Goal: Information Seeking & Learning: Learn about a topic

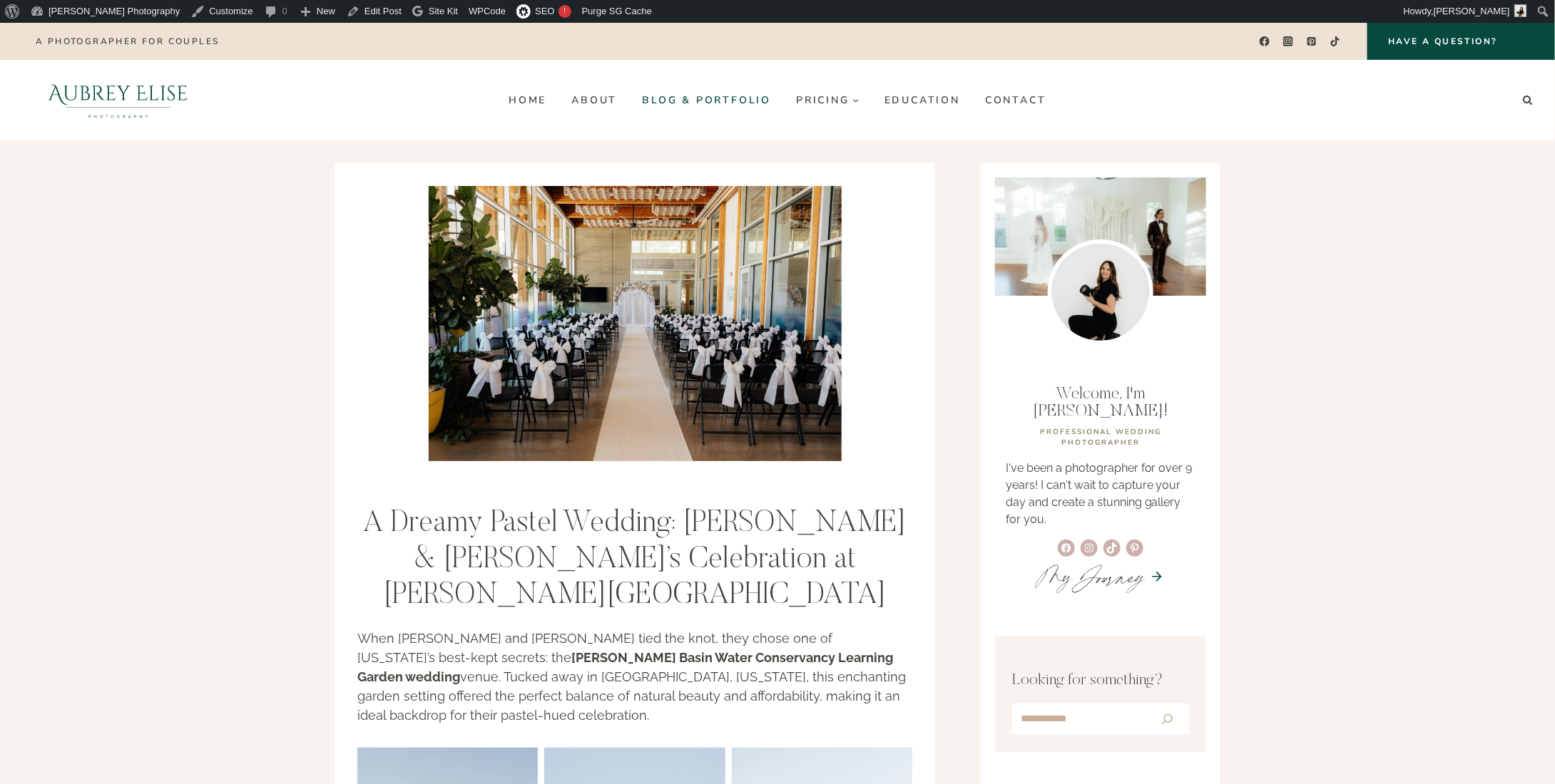
click at [705, 99] on link "Blog & Portfolio" at bounding box center [707, 100] width 154 height 23
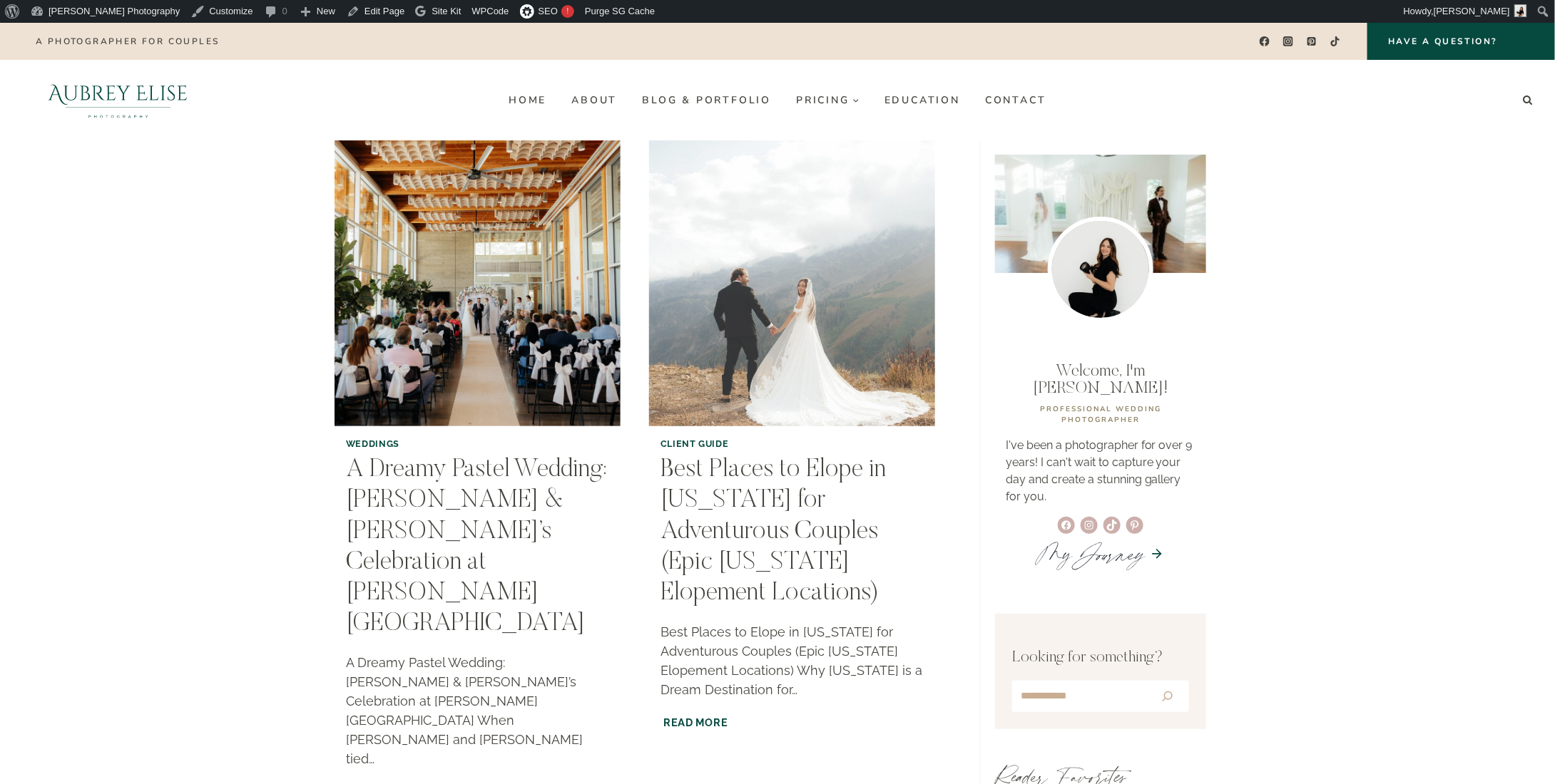
click at [891, 248] on img "Best Places to Elope in Utah for Adventurous Couples (Epic Utah Elopement Locat…" at bounding box center [792, 284] width 292 height 292
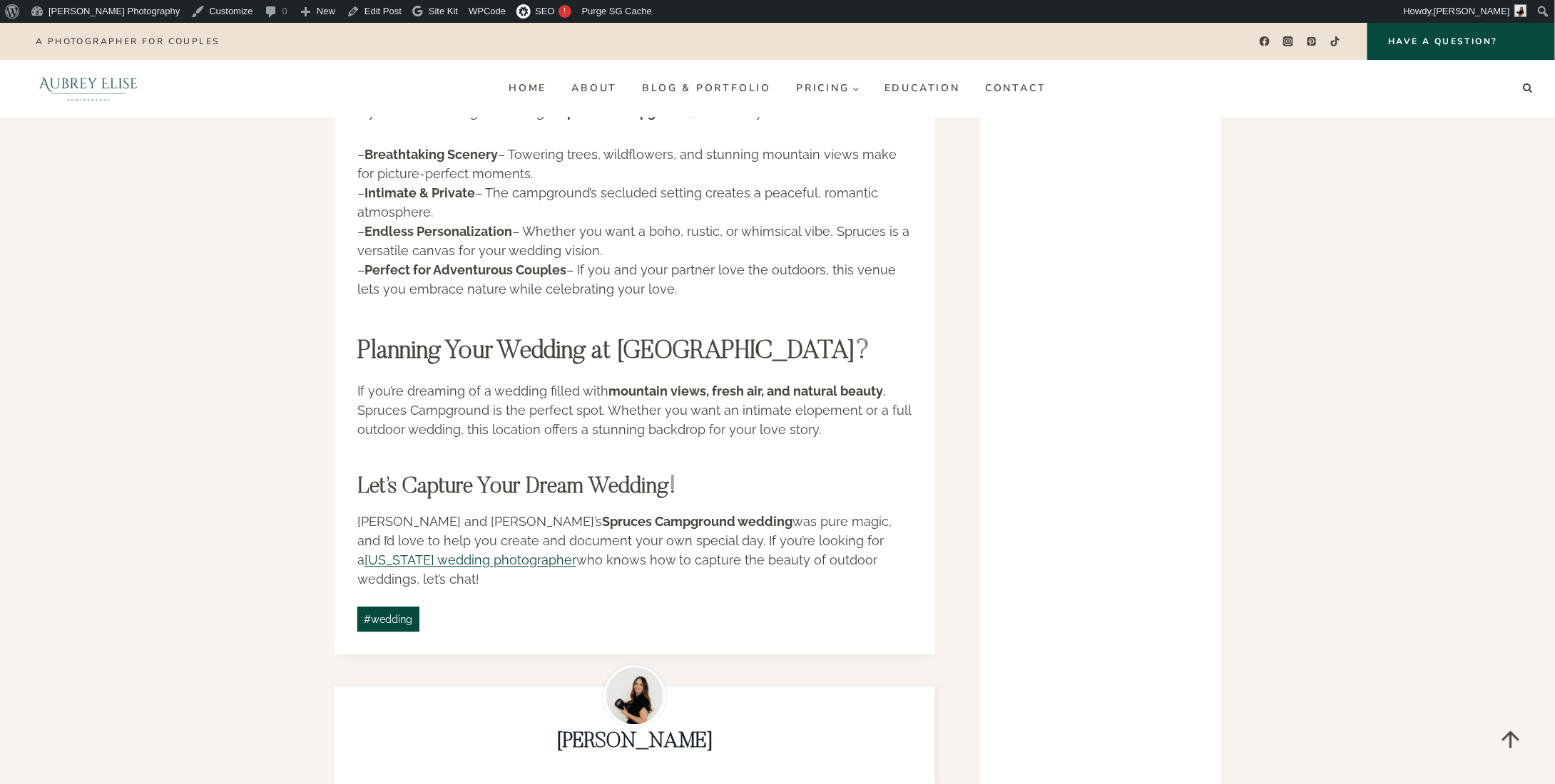
scroll to position [3993, 0]
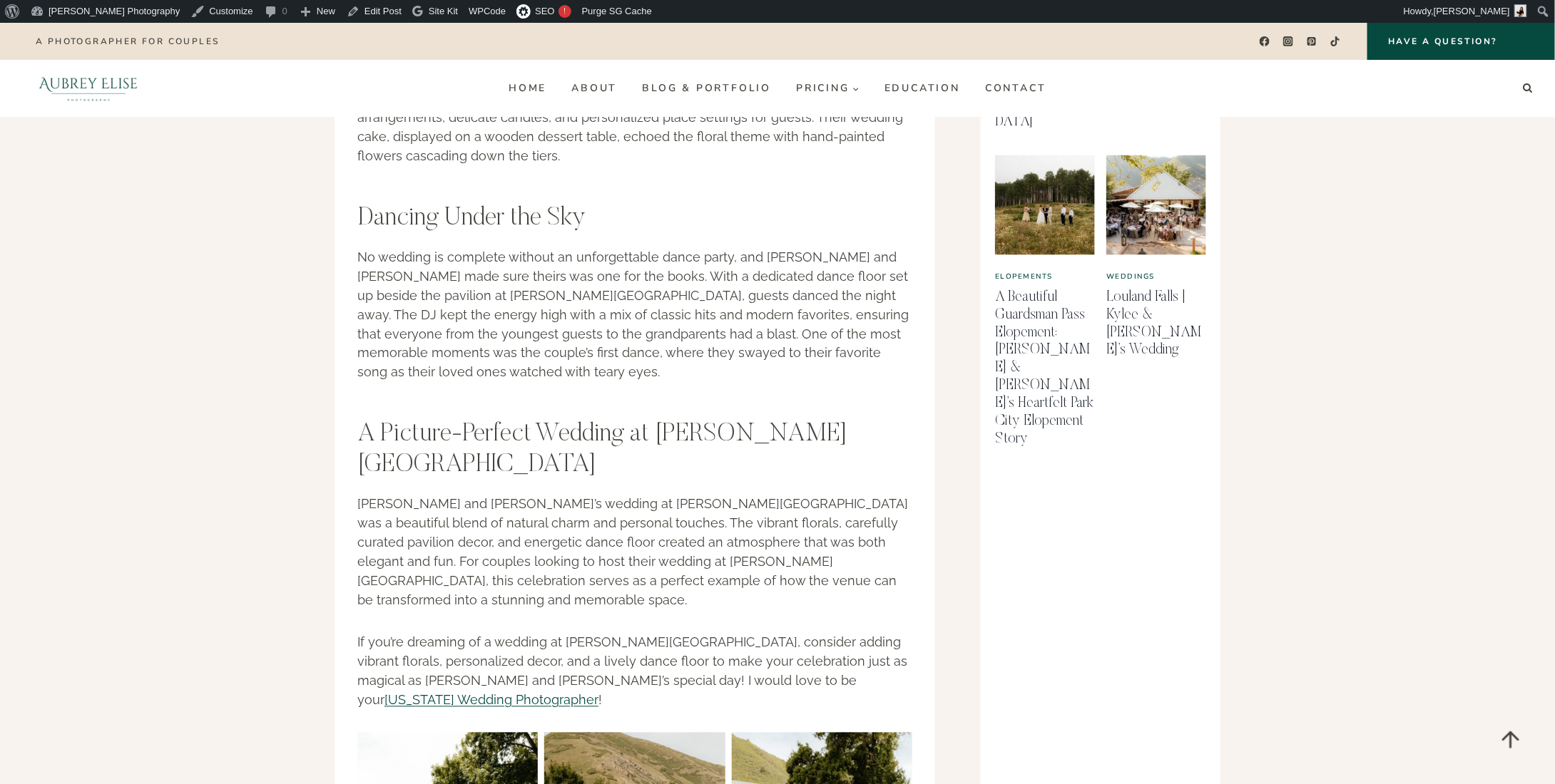
scroll to position [999, 0]
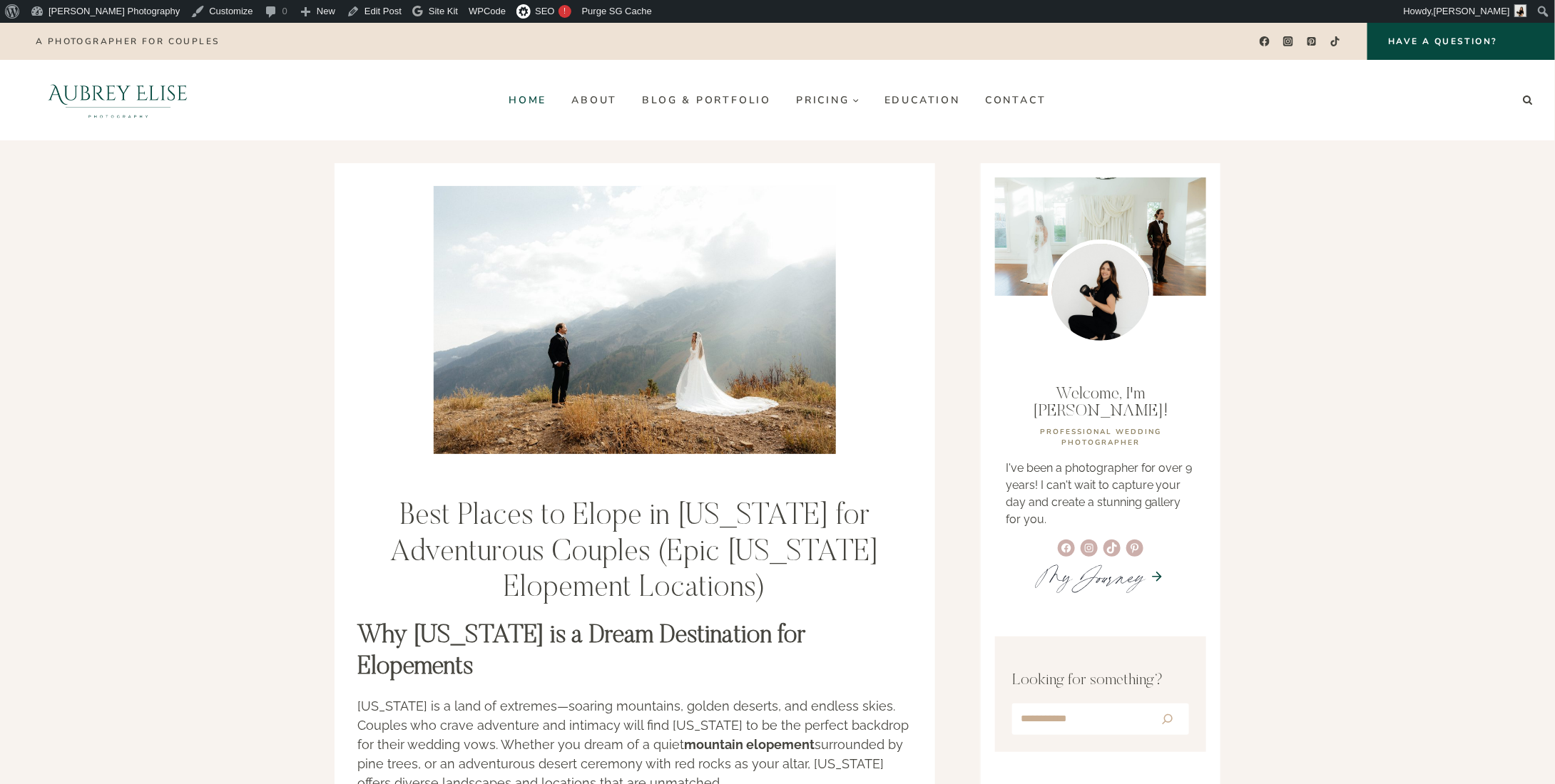
click at [549, 105] on link "Home" at bounding box center [528, 100] width 63 height 23
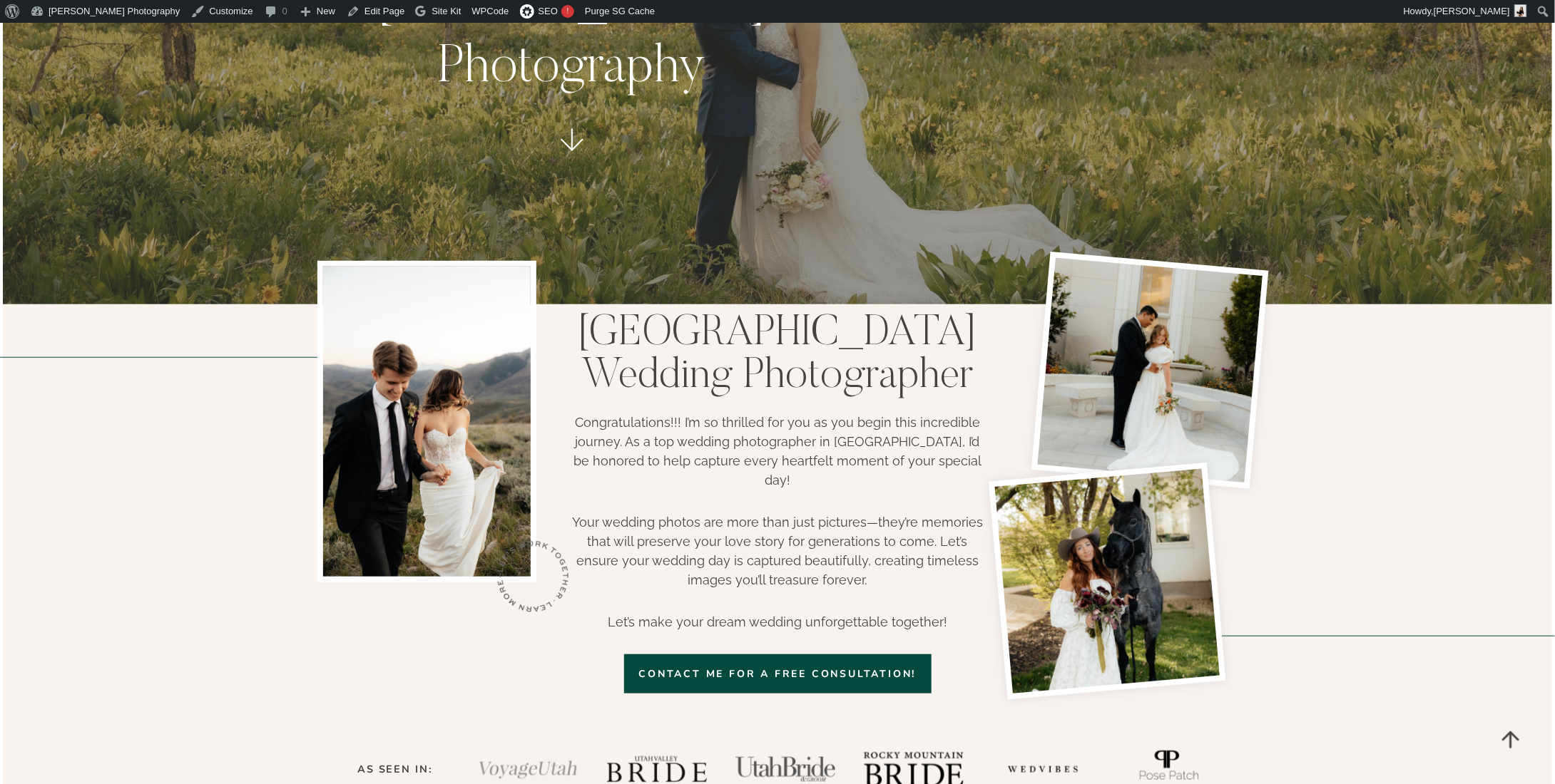
scroll to position [357, 0]
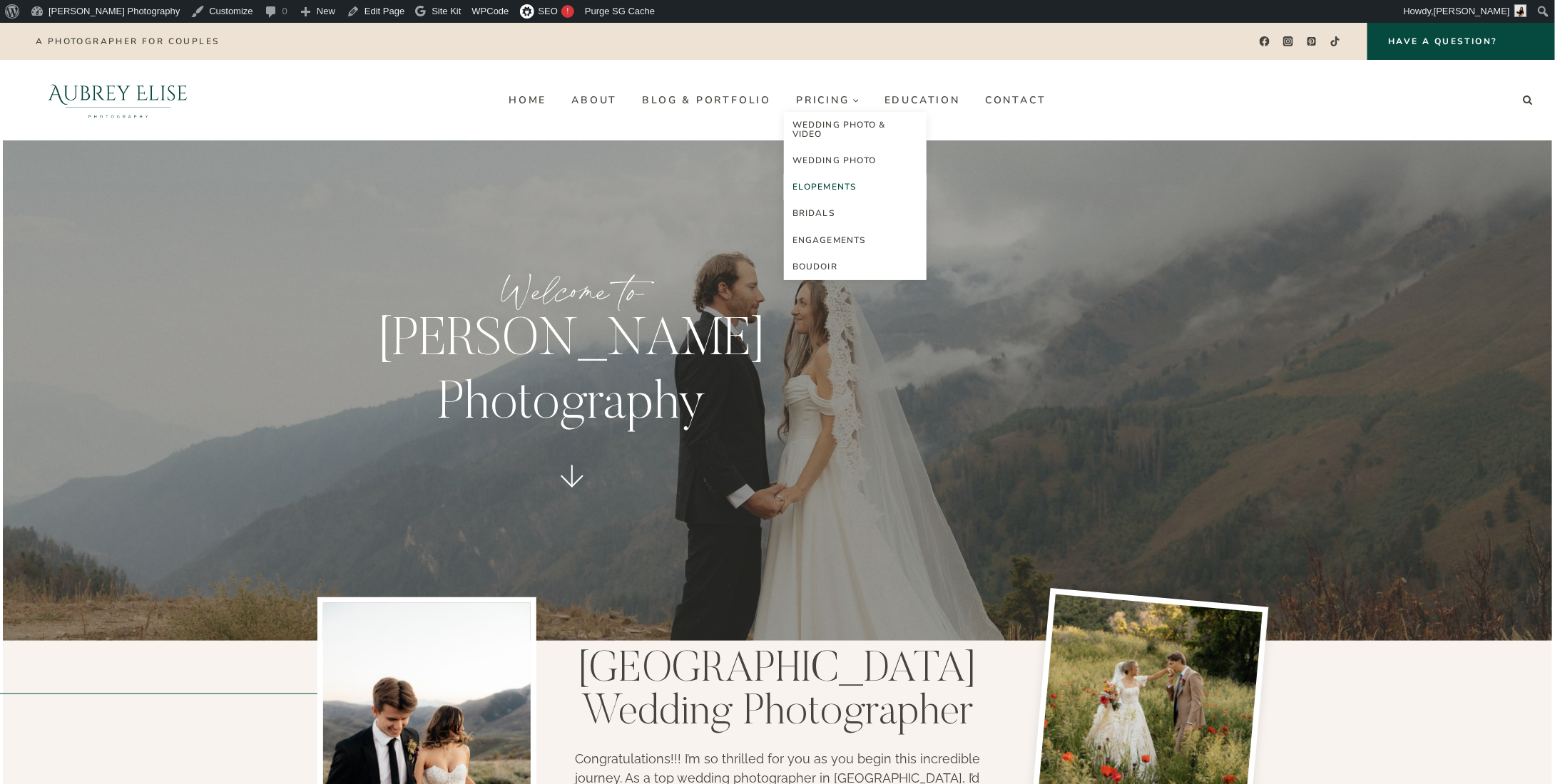
click at [834, 185] on link "Elopements" at bounding box center [855, 187] width 143 height 26
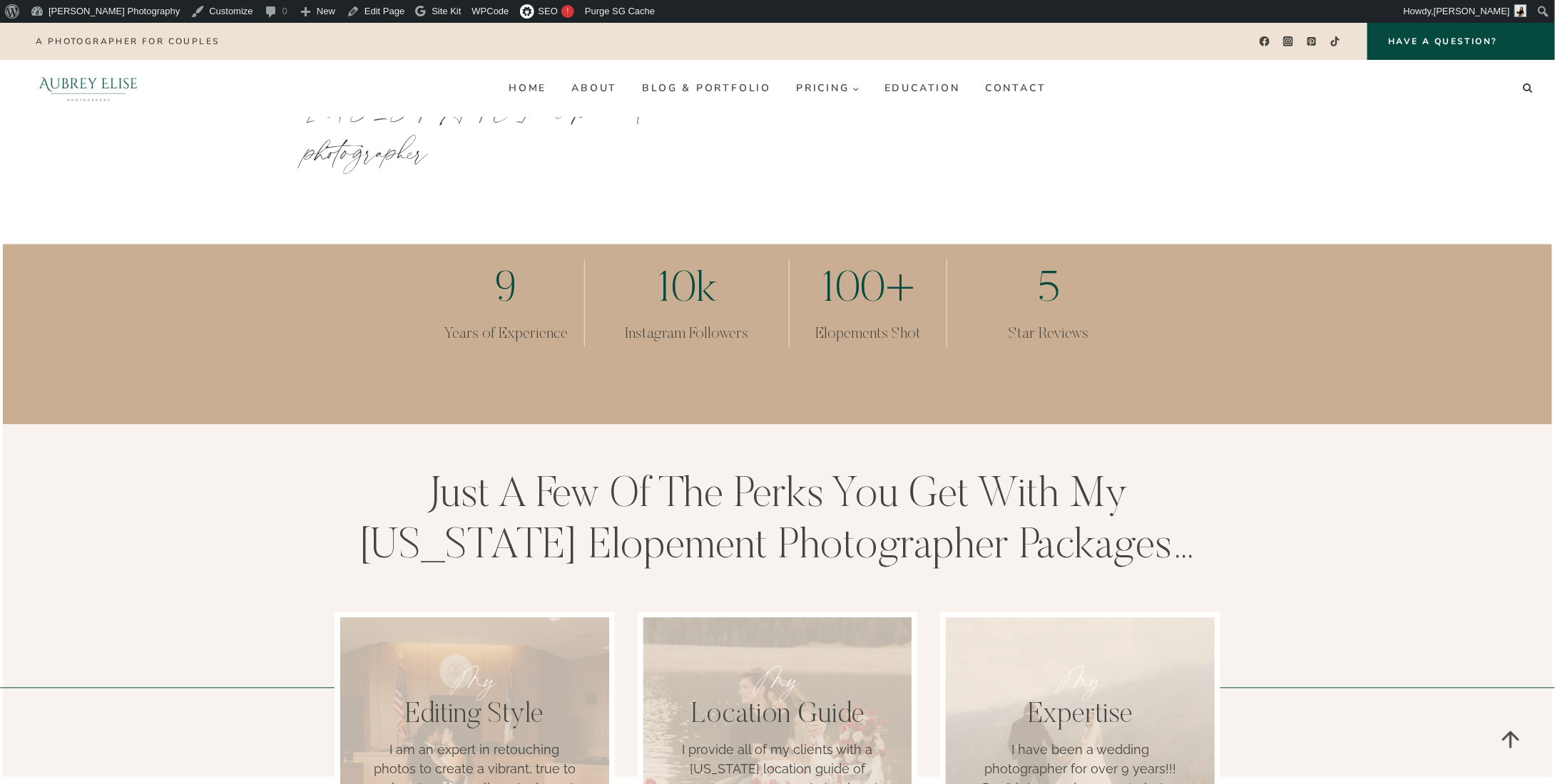
scroll to position [1070, 0]
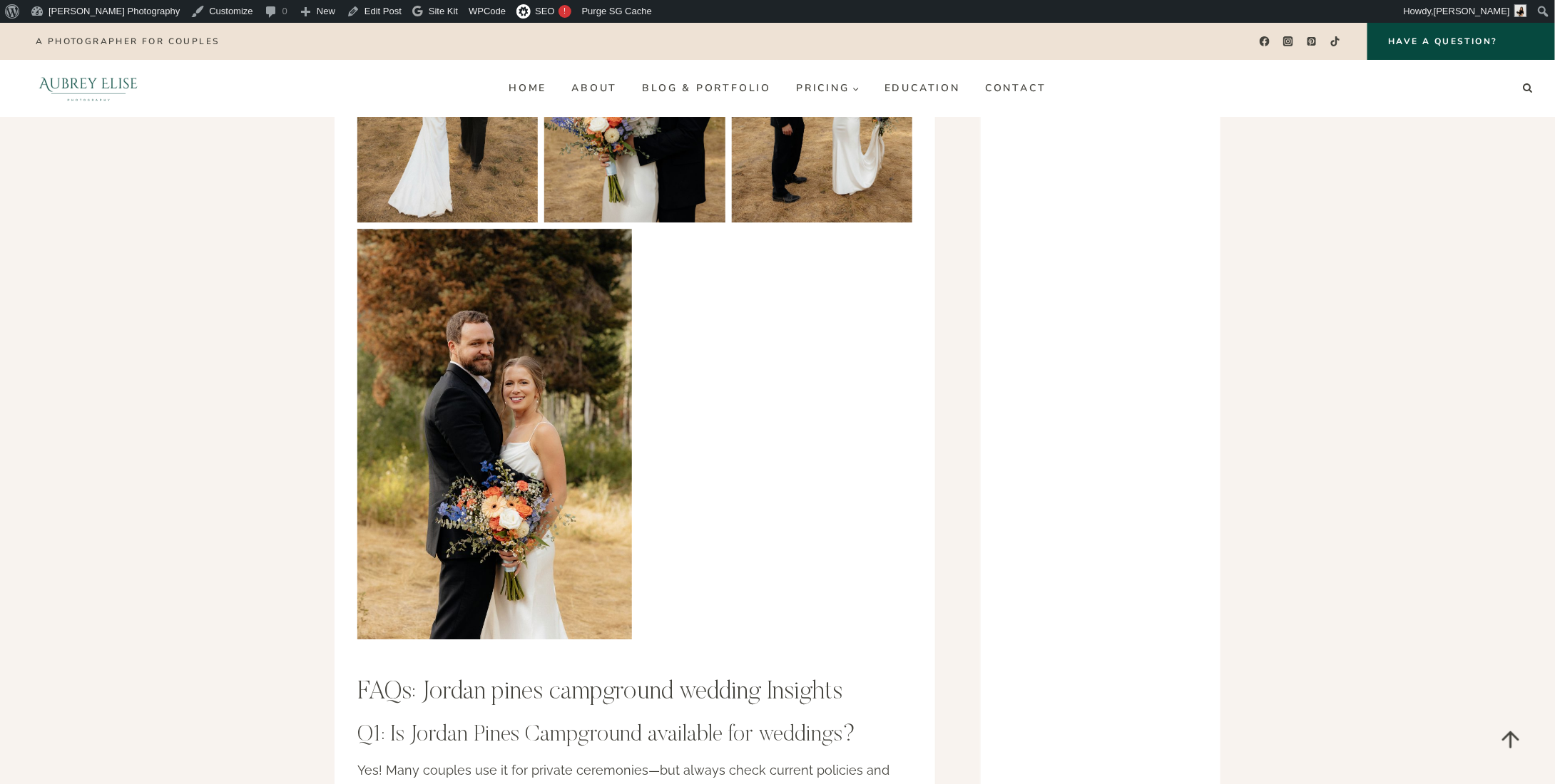
scroll to position [4706, 0]
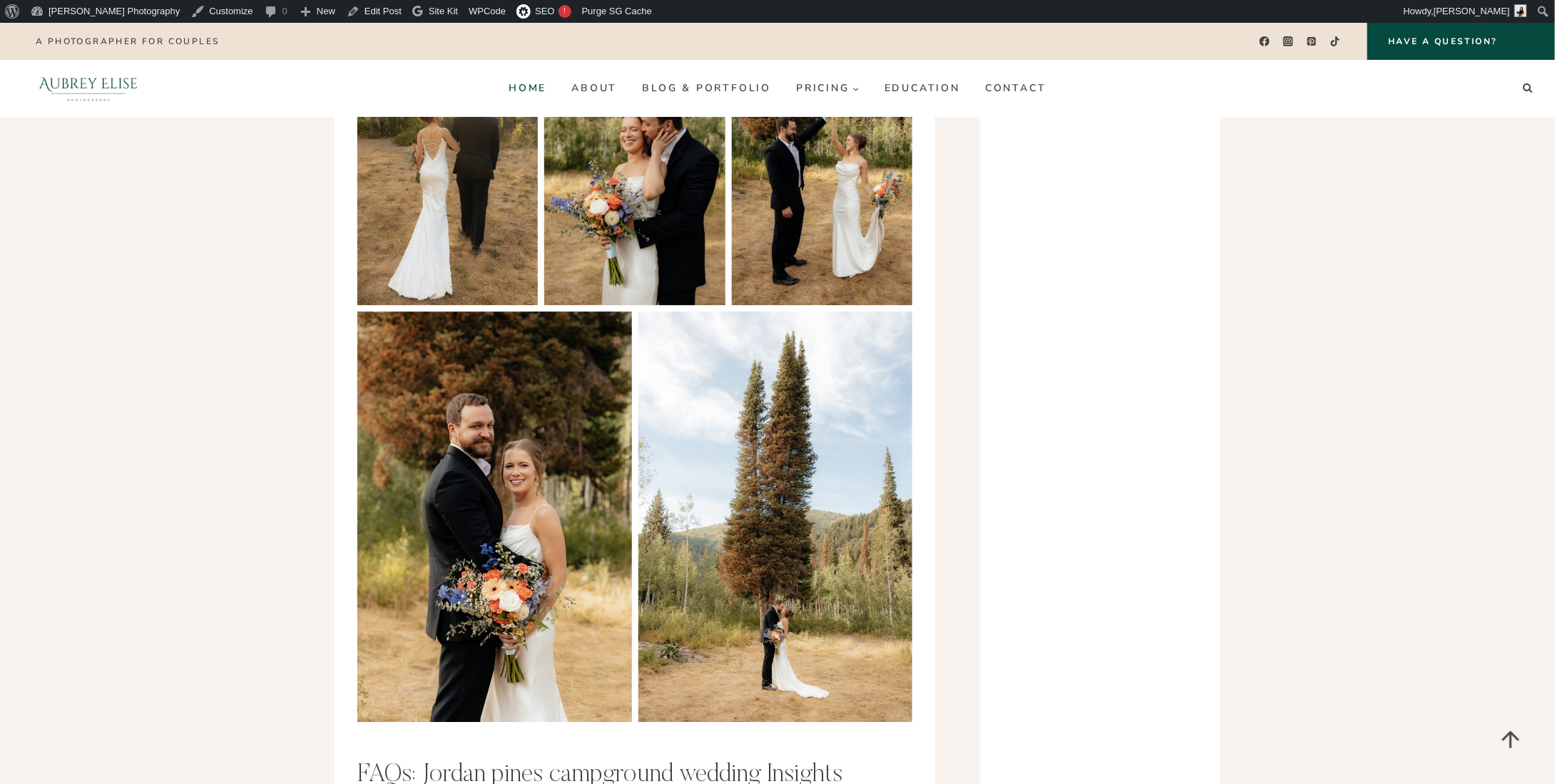
click at [521, 92] on link "Home" at bounding box center [528, 88] width 63 height 23
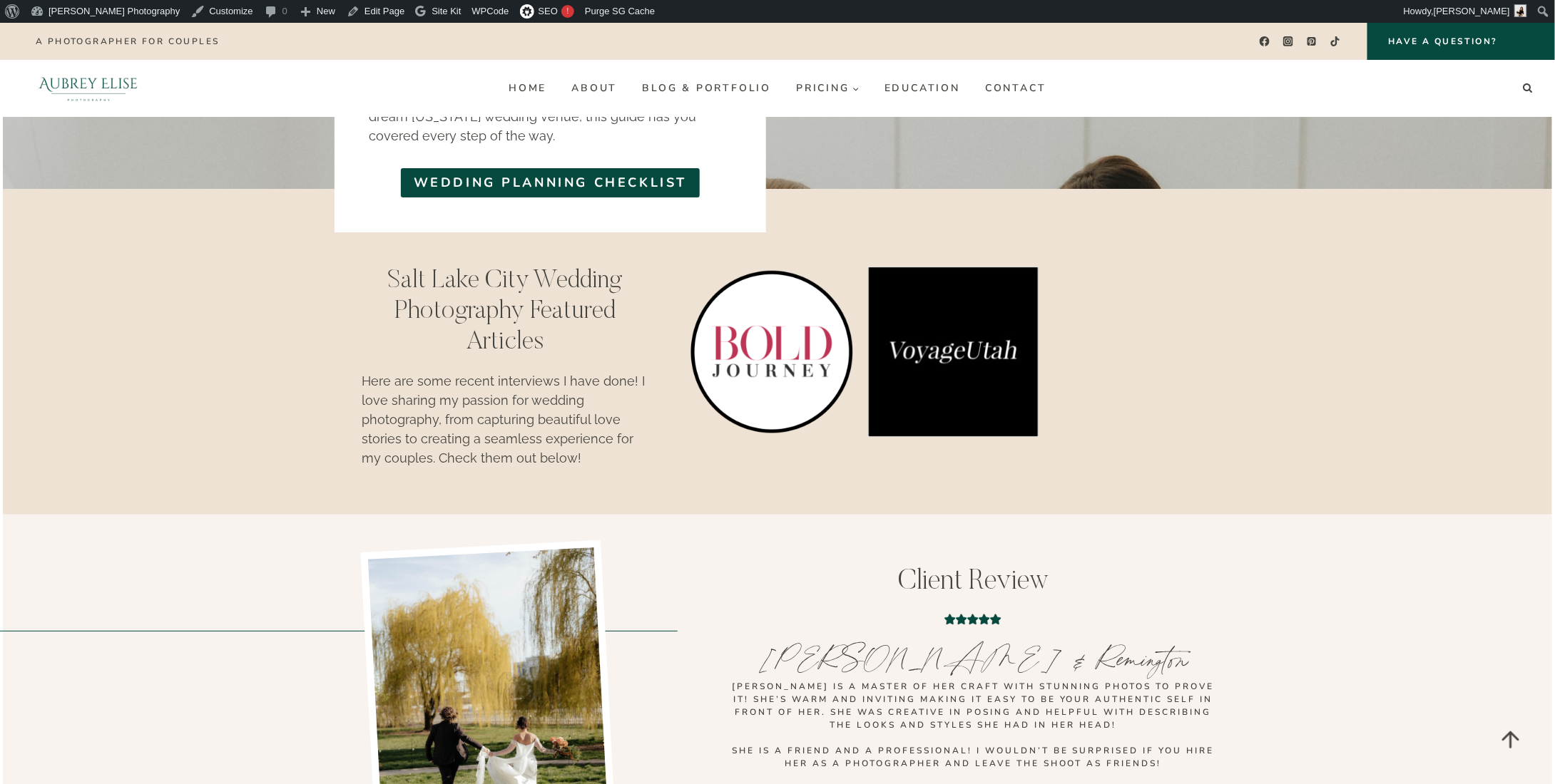
scroll to position [5158, 0]
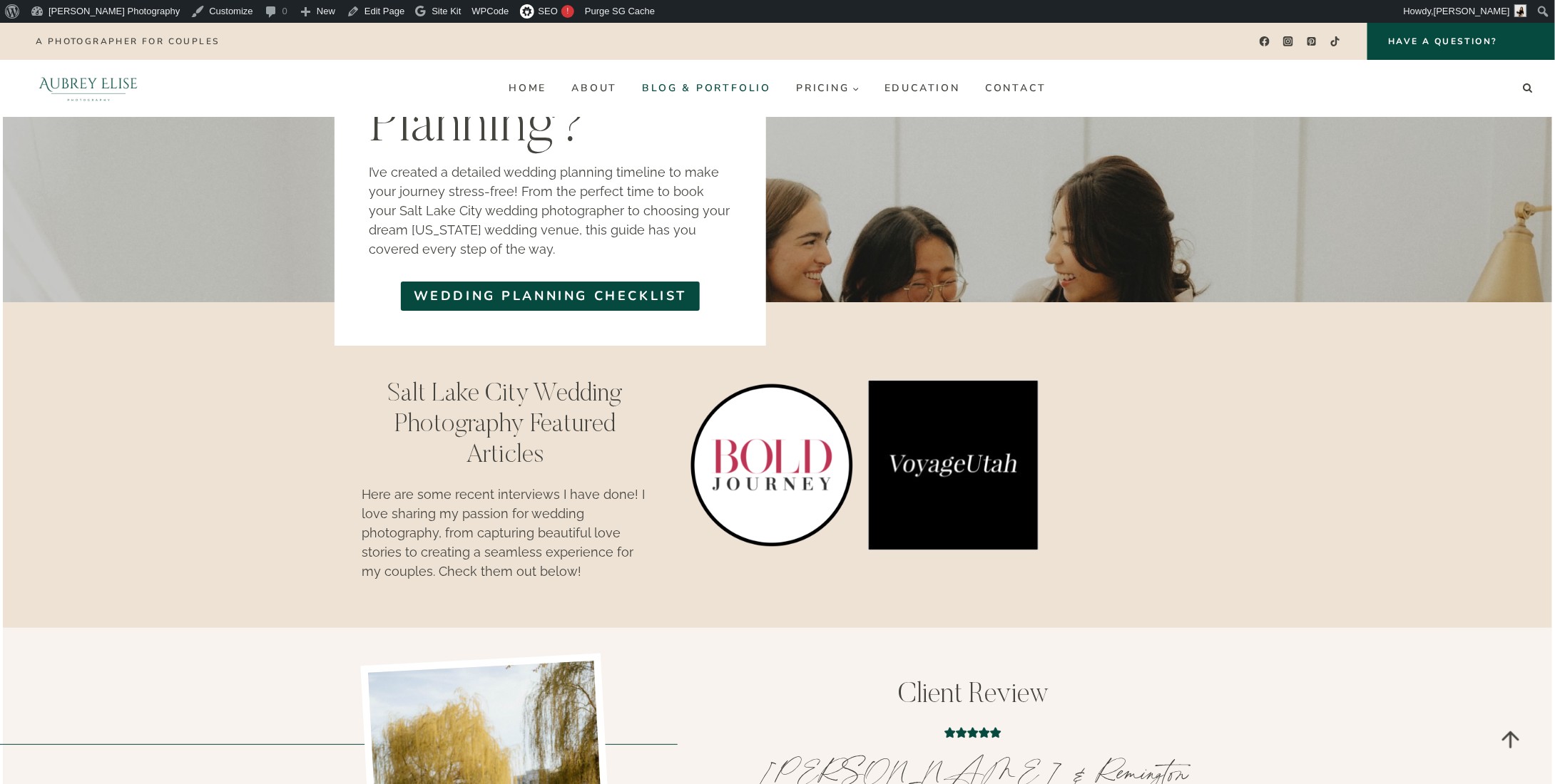
click at [680, 89] on link "Blog & Portfolio" at bounding box center [707, 88] width 154 height 23
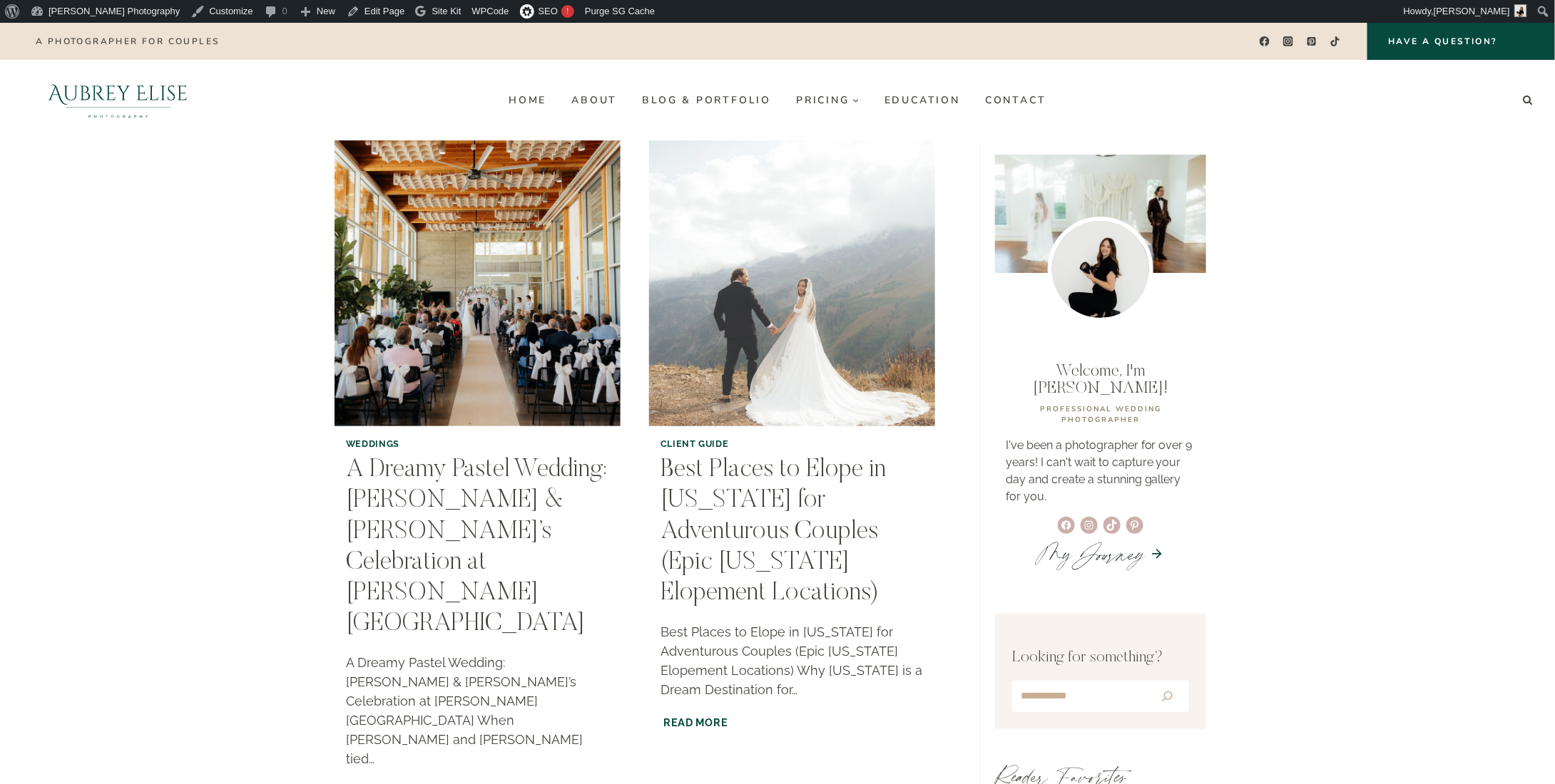
click at [735, 302] on img "Best Places to Elope in Utah for Adventurous Couples (Epic Utah Elopement Locat…" at bounding box center [792, 284] width 292 height 292
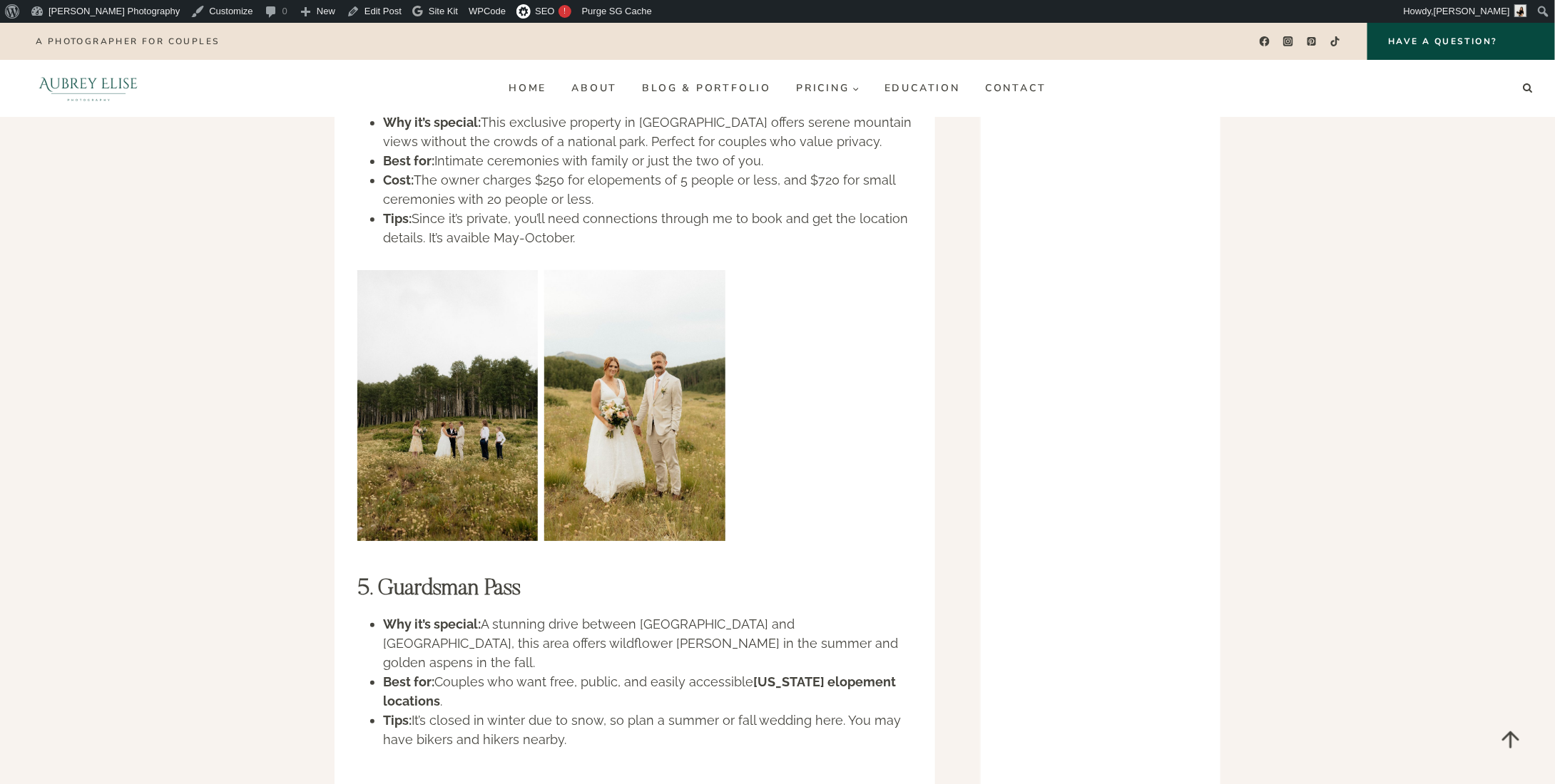
scroll to position [2210, 0]
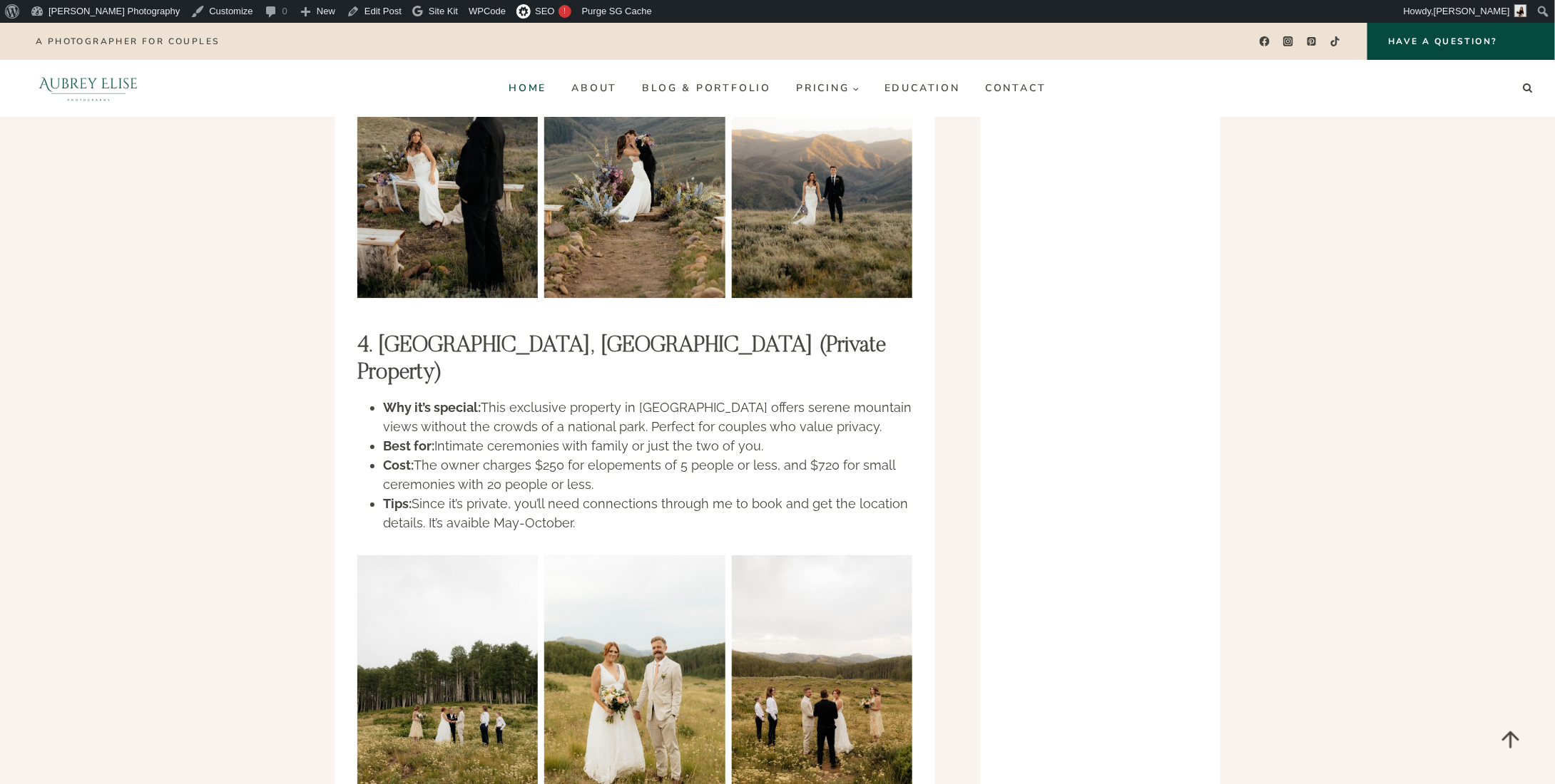
click at [545, 94] on link "Home" at bounding box center [528, 88] width 63 height 23
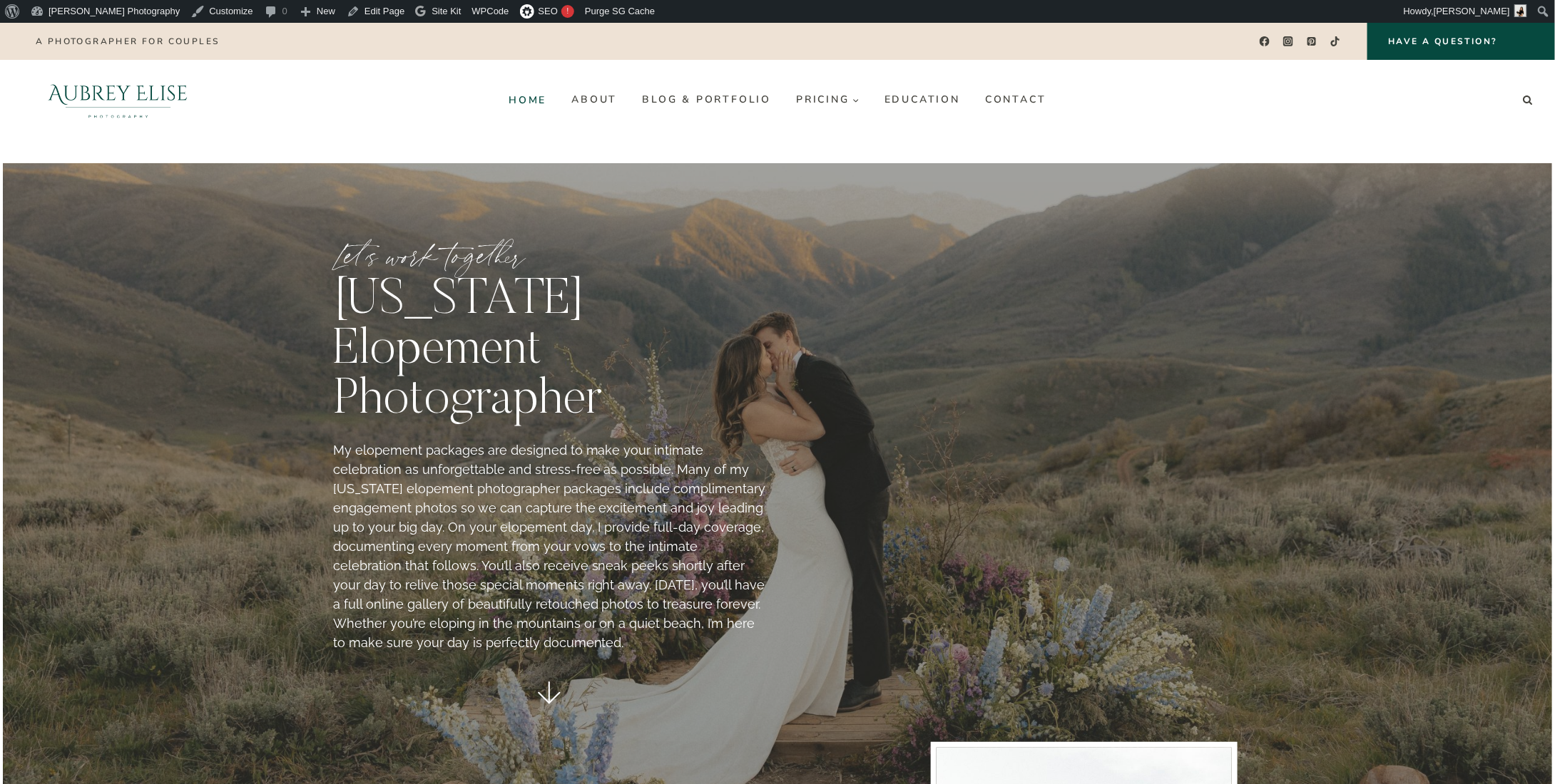
click at [538, 104] on link "Home" at bounding box center [528, 100] width 63 height 23
click at [529, 93] on link "Home" at bounding box center [528, 100] width 63 height 23
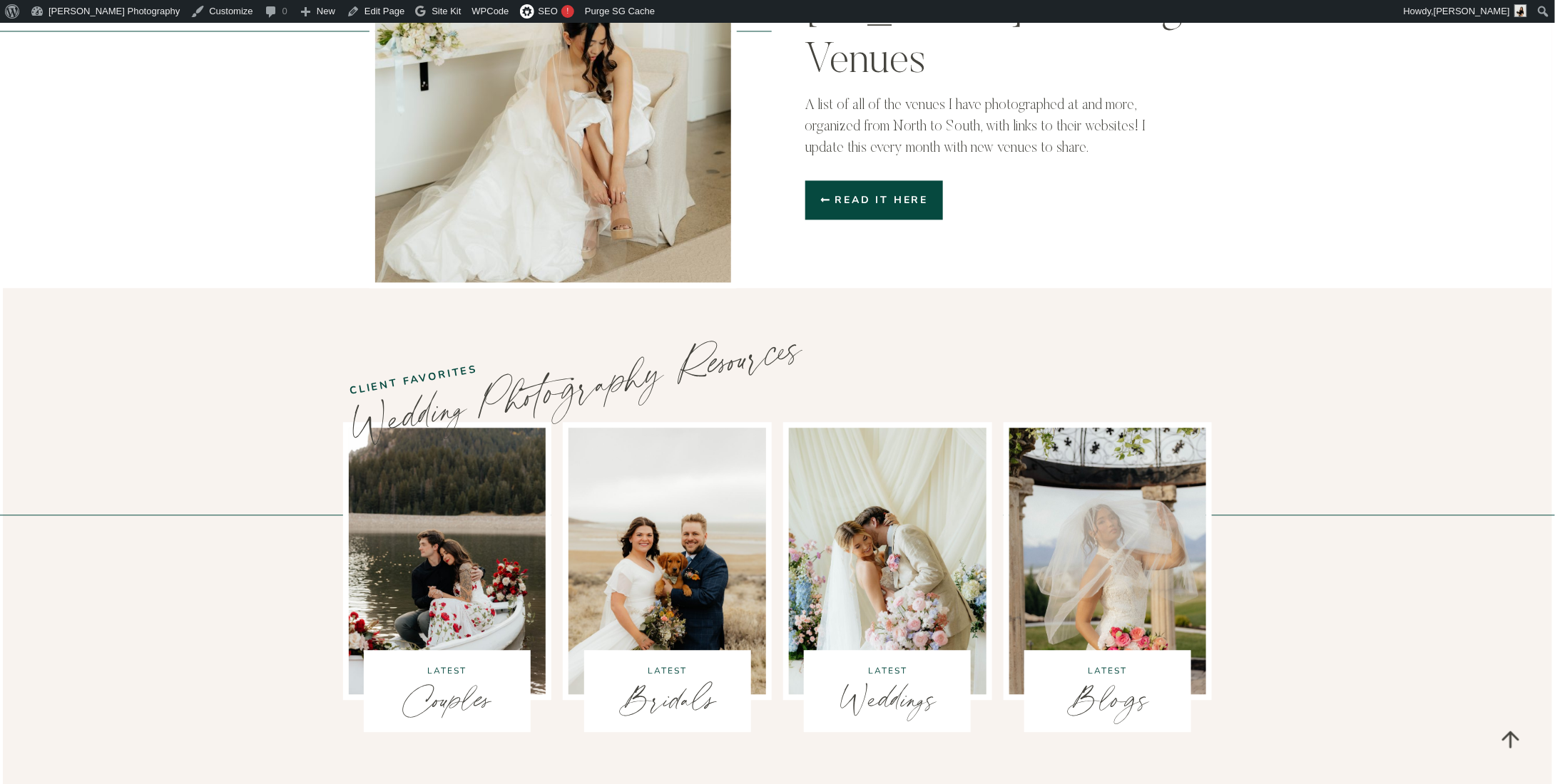
scroll to position [3779, 0]
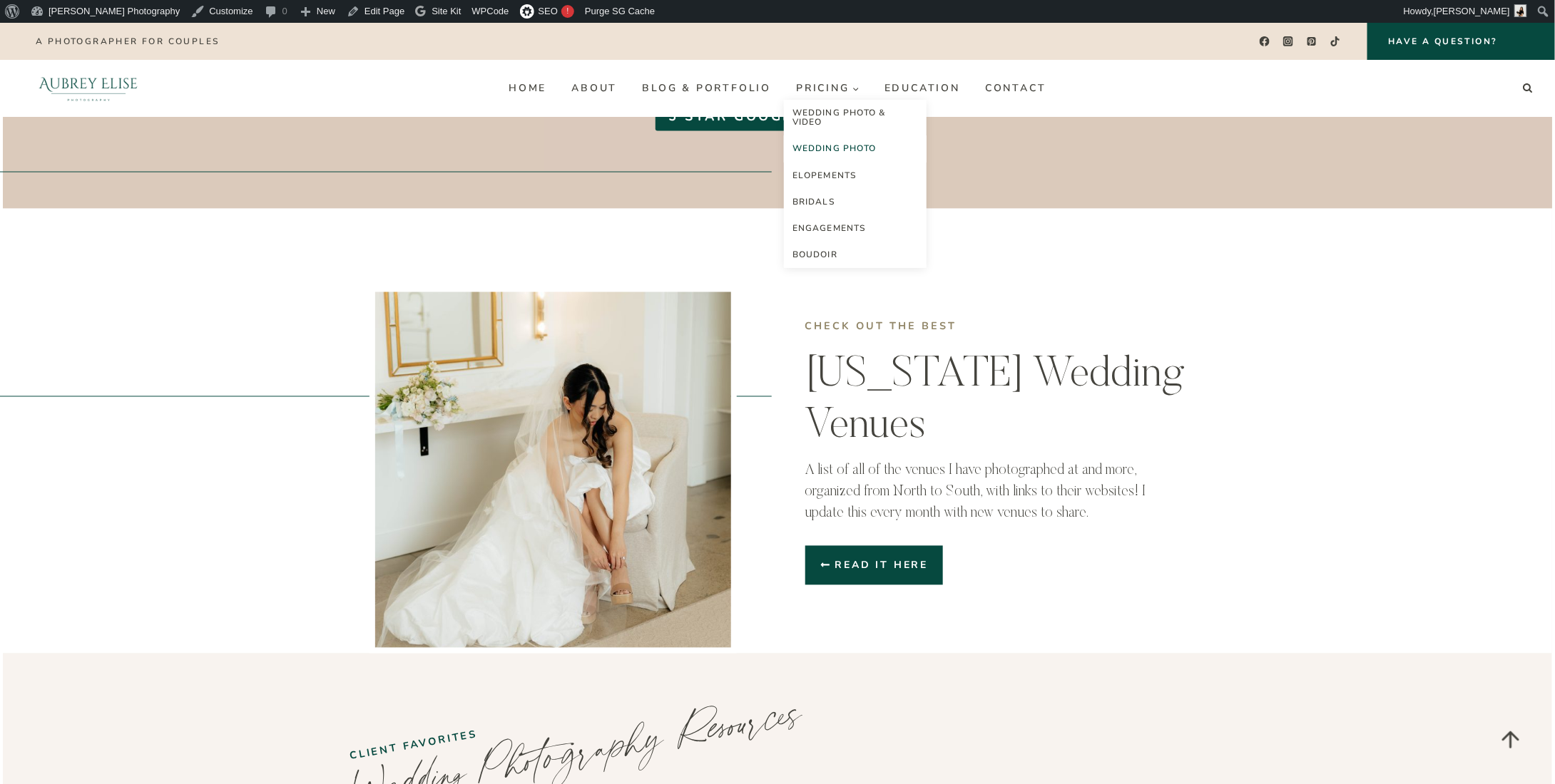
click at [851, 151] on link "Wedding Photo" at bounding box center [855, 149] width 143 height 26
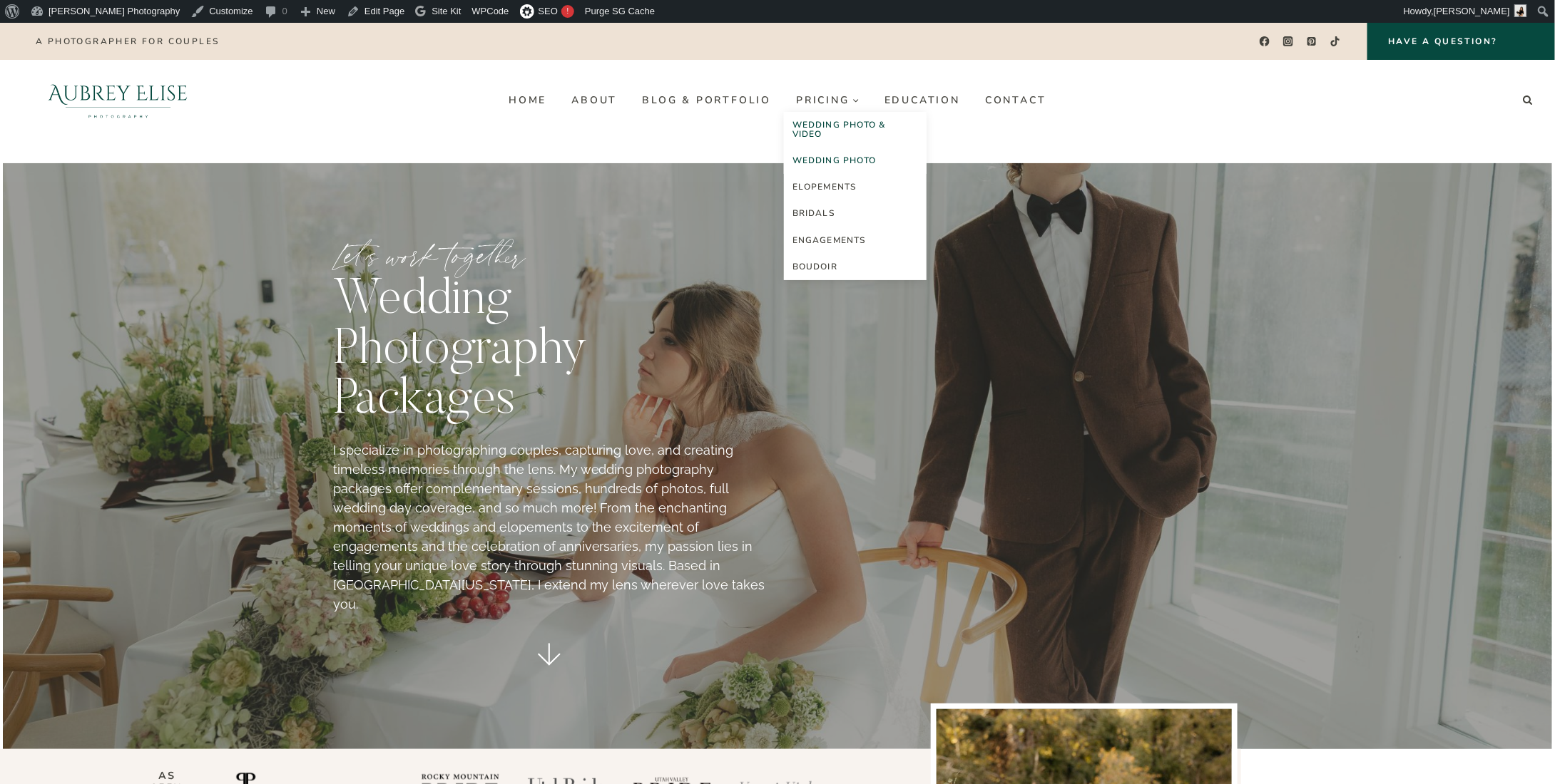
click at [846, 119] on link "Wedding Photo & Video" at bounding box center [855, 130] width 143 height 36
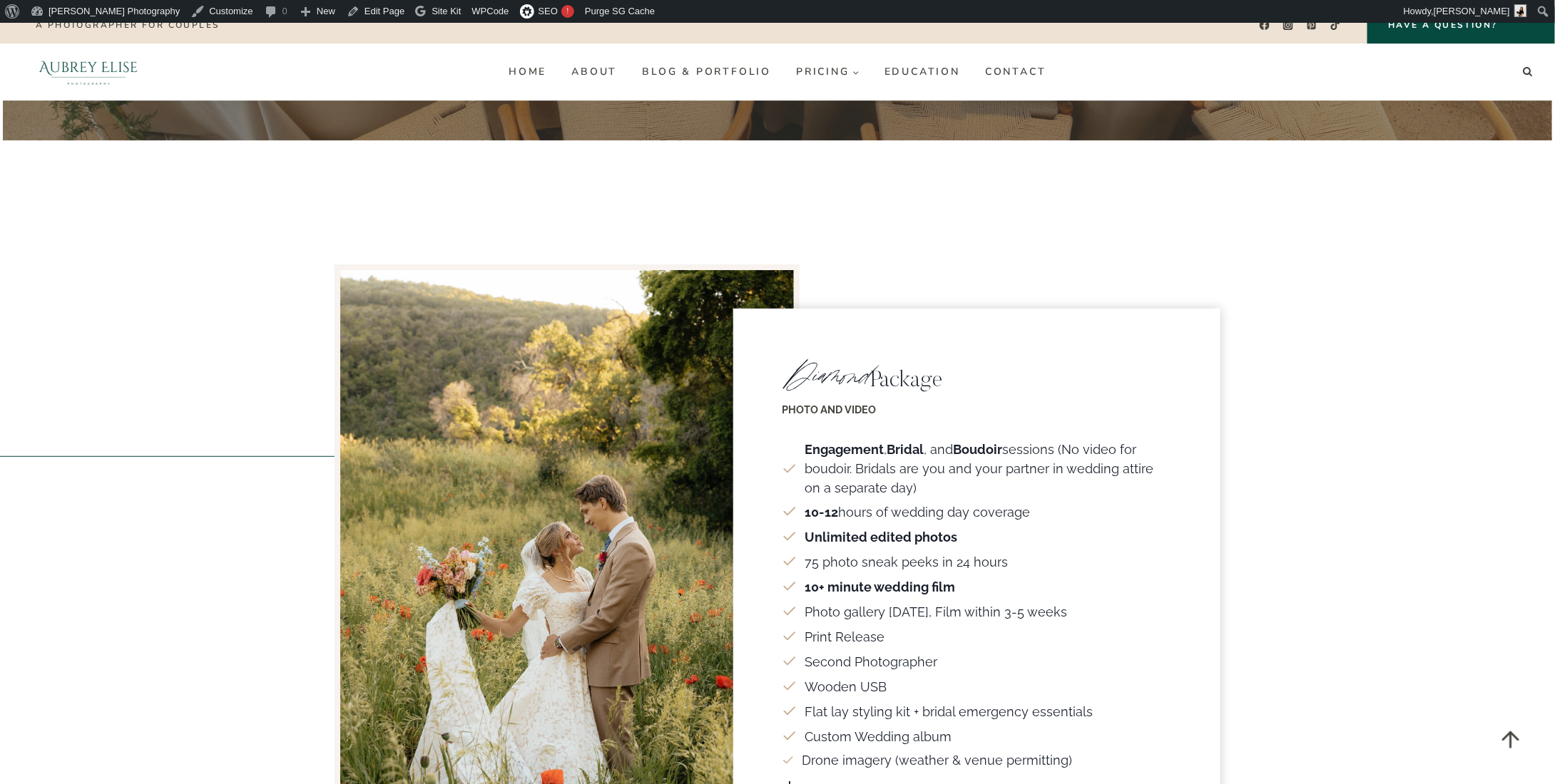
scroll to position [2424, 0]
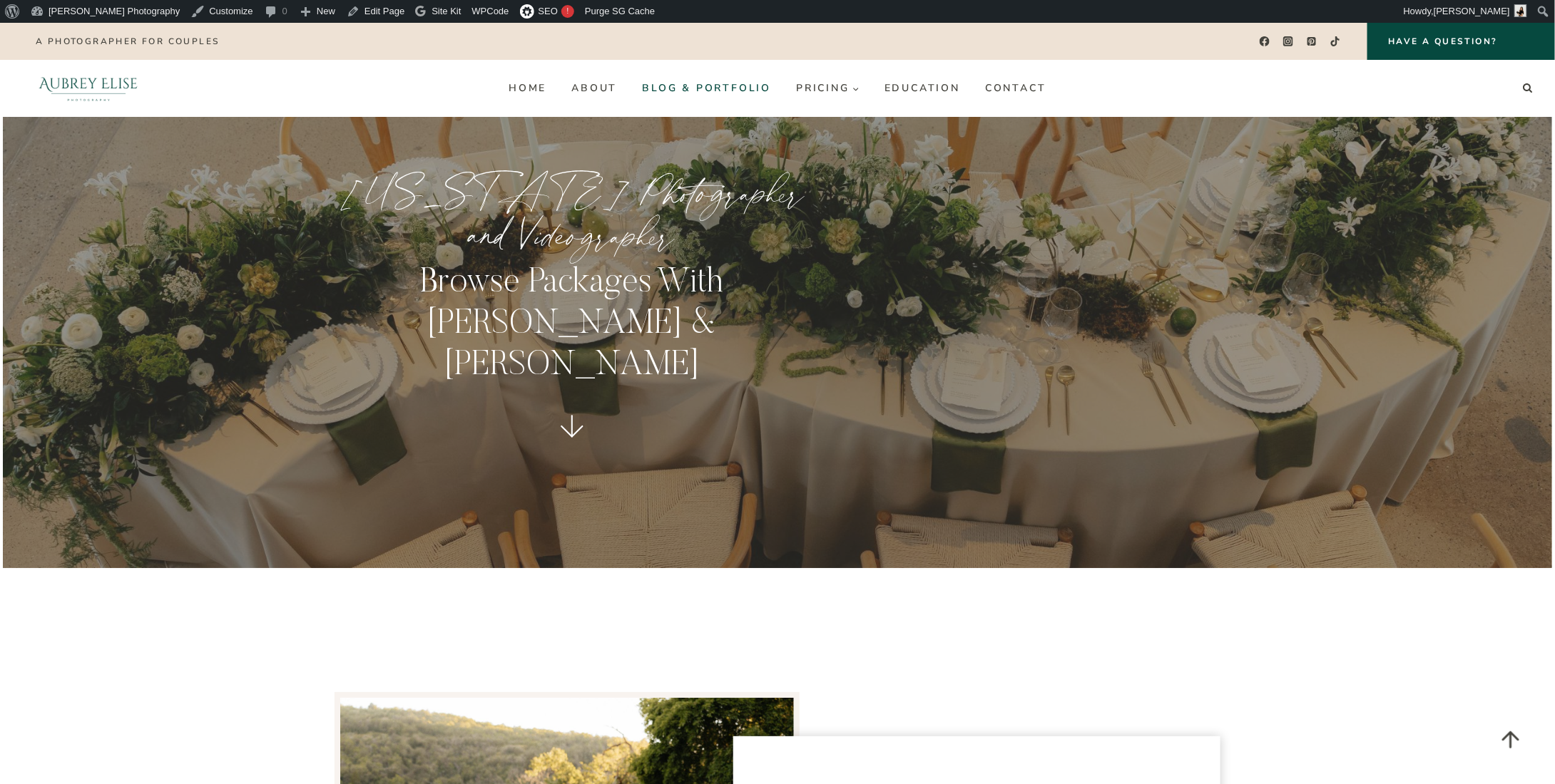
click at [680, 91] on link "Blog & Portfolio" at bounding box center [707, 88] width 154 height 23
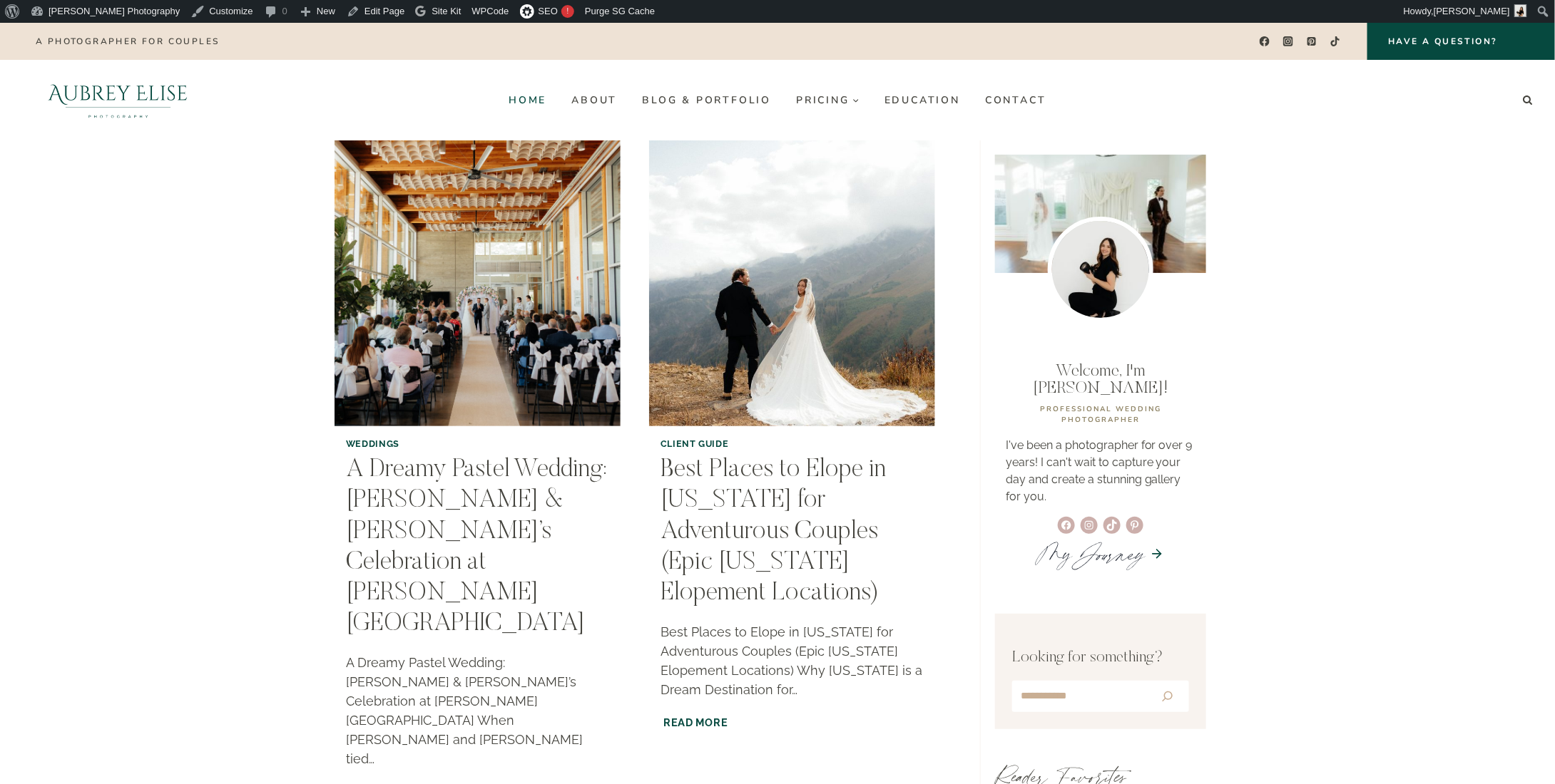
click at [517, 94] on link "Home" at bounding box center [528, 100] width 63 height 23
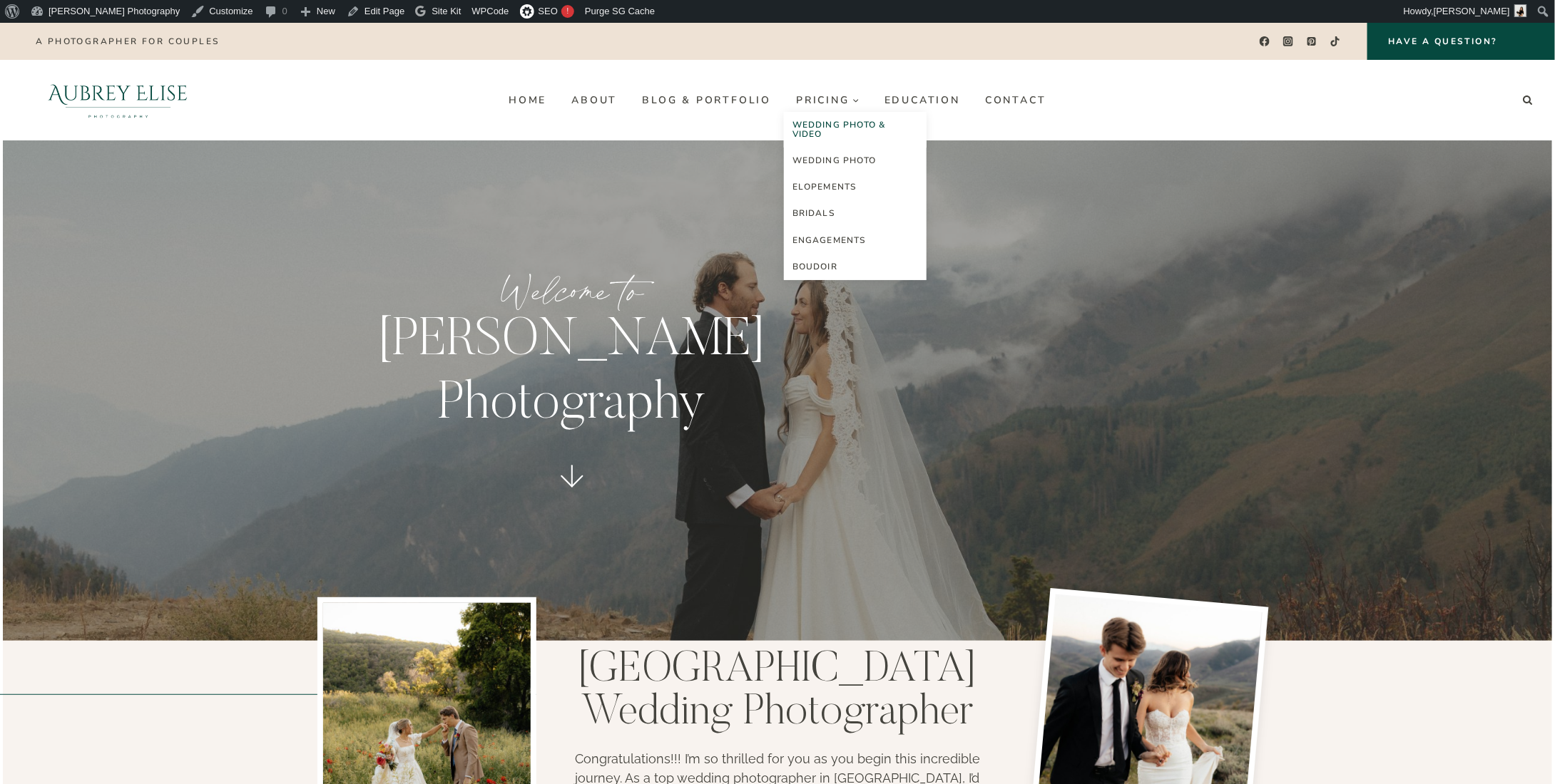
click at [853, 125] on link "Wedding Photo & Video" at bounding box center [855, 130] width 143 height 36
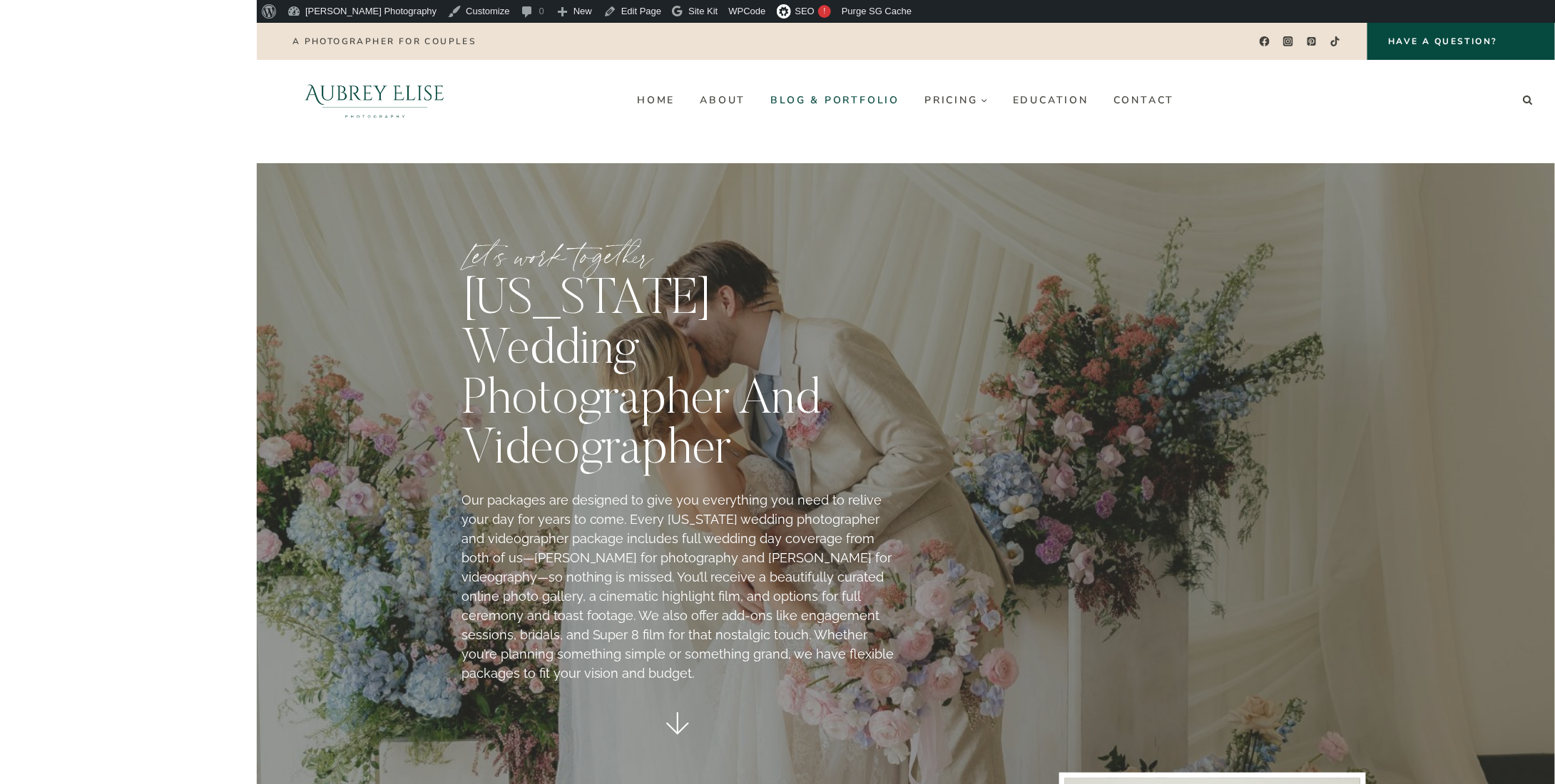
click at [829, 104] on link "Blog & Portfolio" at bounding box center [835, 100] width 154 height 23
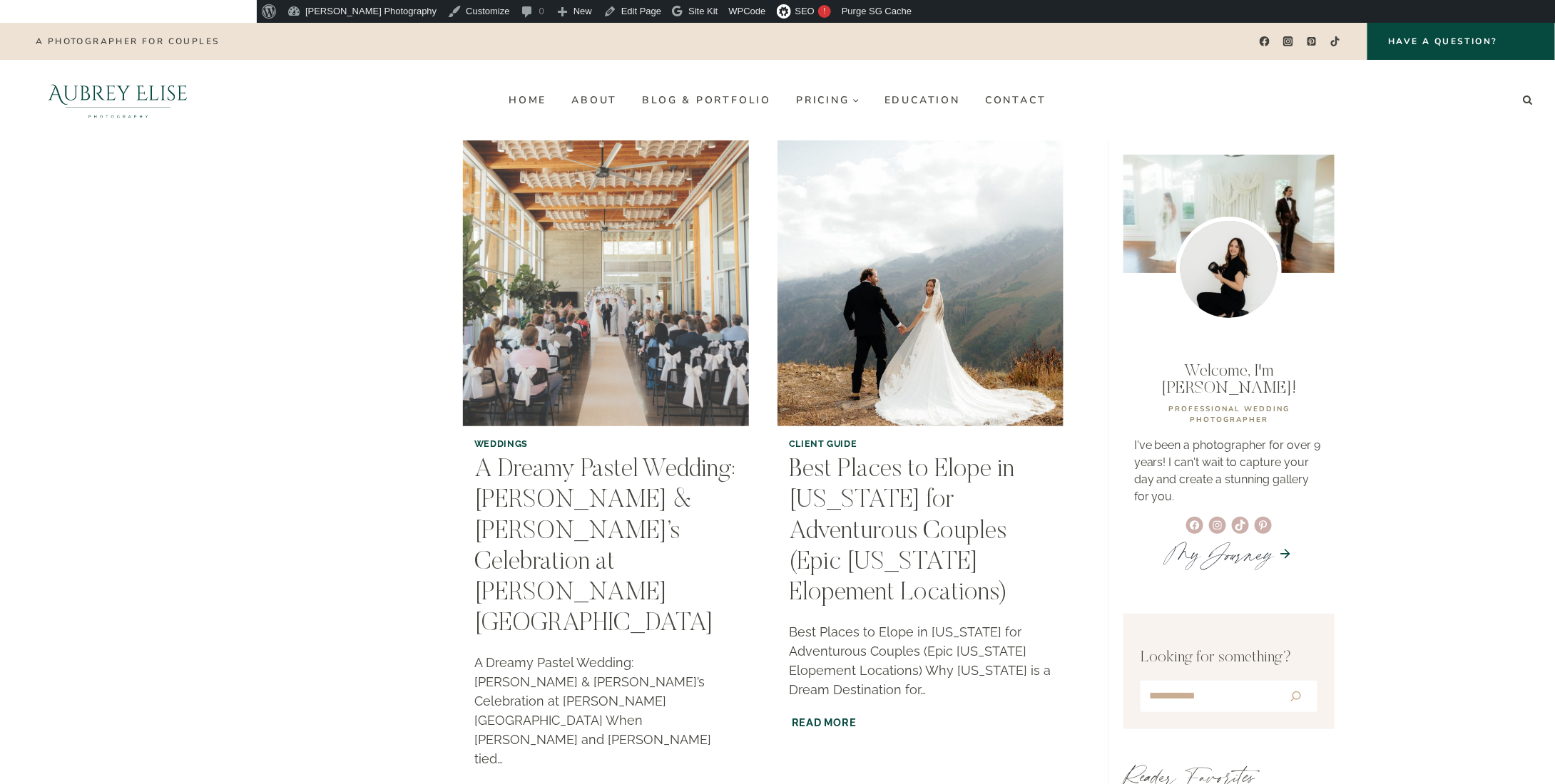
click at [505, 321] on img "A Dreamy Pastel Wedding: Anna & Aaron’s Celebration at Weber Basin Water Conser…" at bounding box center [606, 284] width 292 height 292
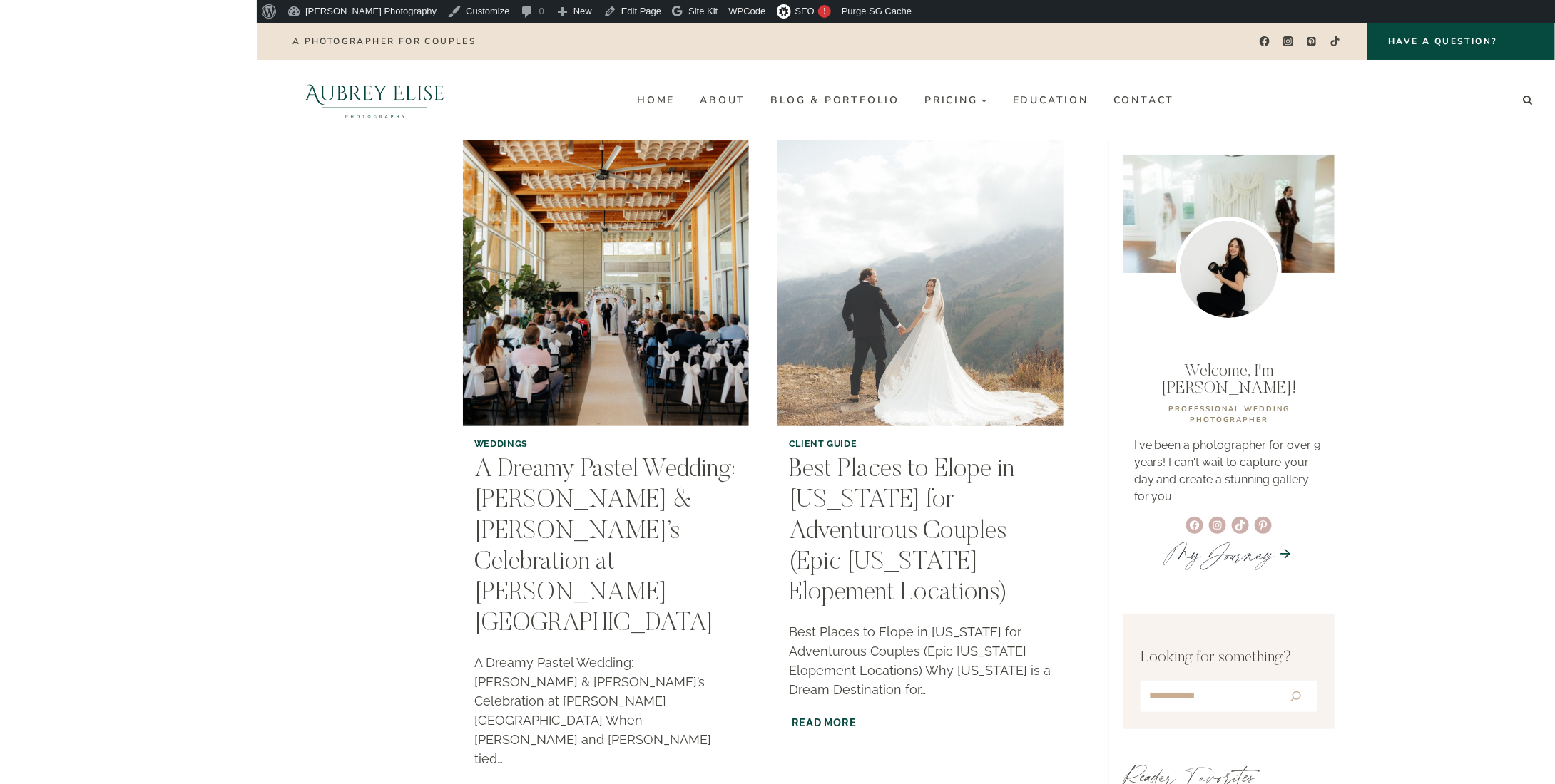
click at [959, 291] on img "Best Places to Elope in Utah for Adventurous Couples (Epic Utah Elopement Locat…" at bounding box center [920, 284] width 292 height 292
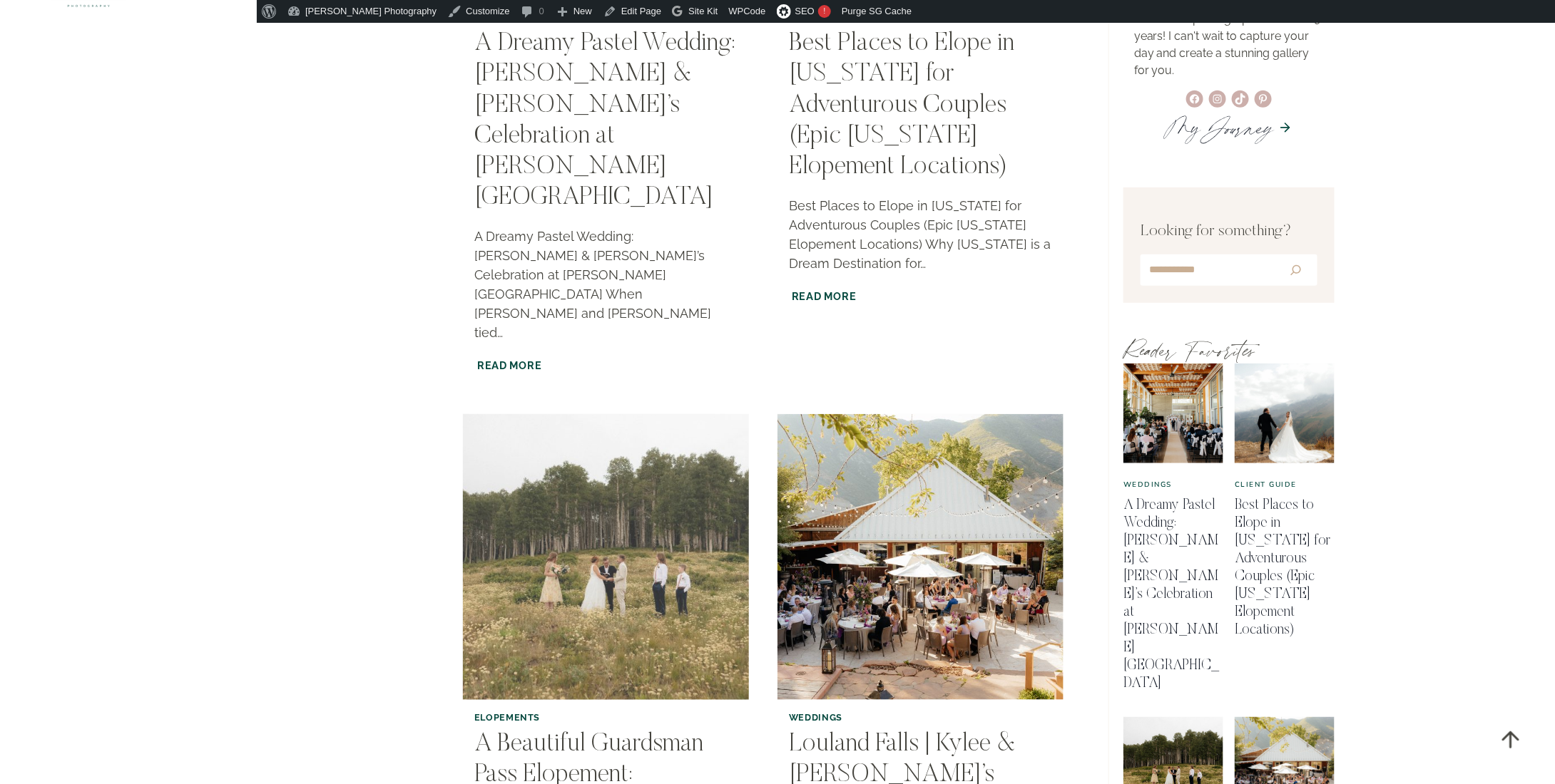
scroll to position [427, 0]
click at [678, 498] on img "A Beautiful Guardsman Pass Elopement: Michelle & Matt’s Heartfelt Park City Elo…" at bounding box center [606, 556] width 292 height 292
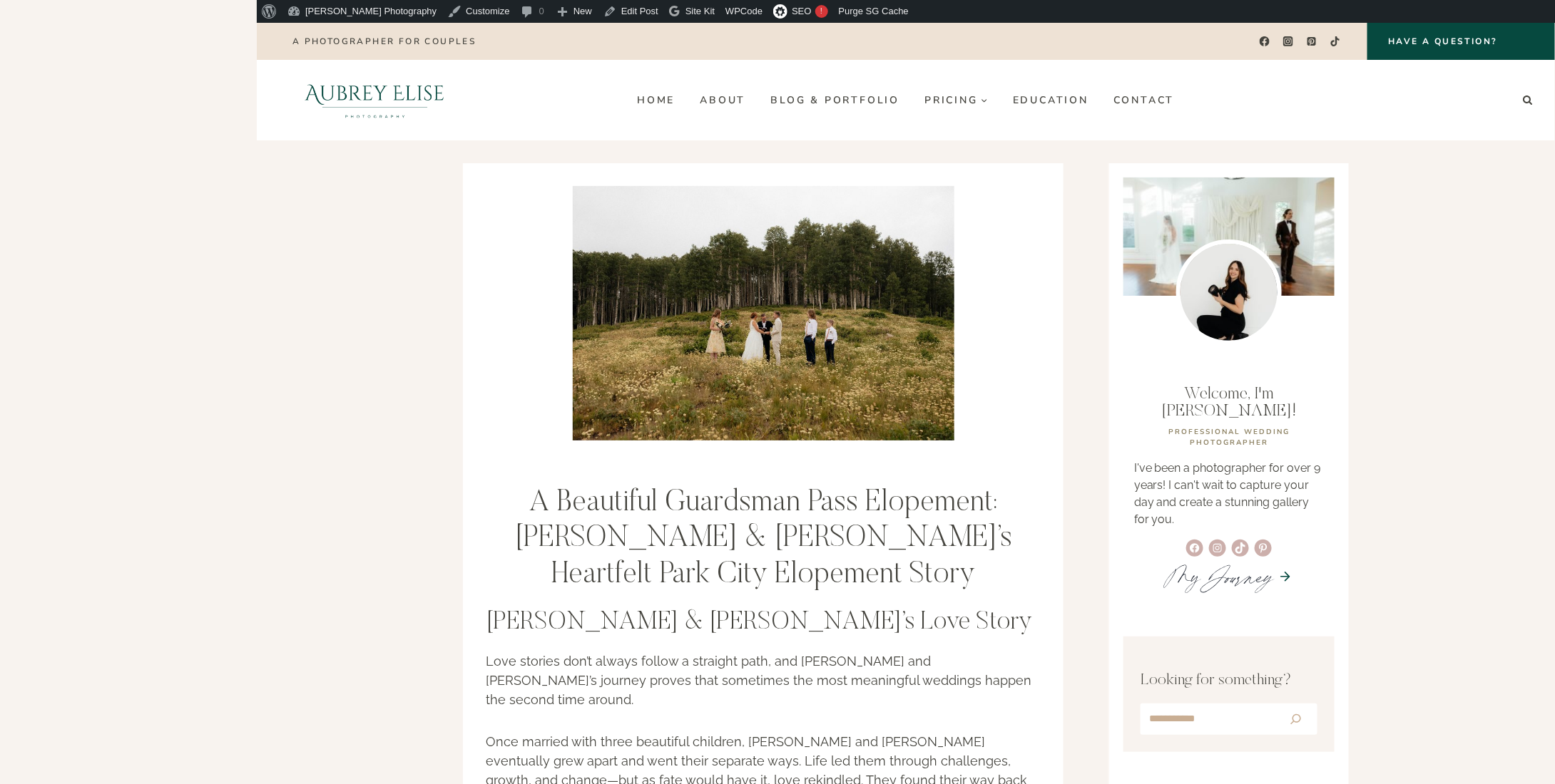
click at [0, 23] on headings-map at bounding box center [0, 23] width 0 height 0
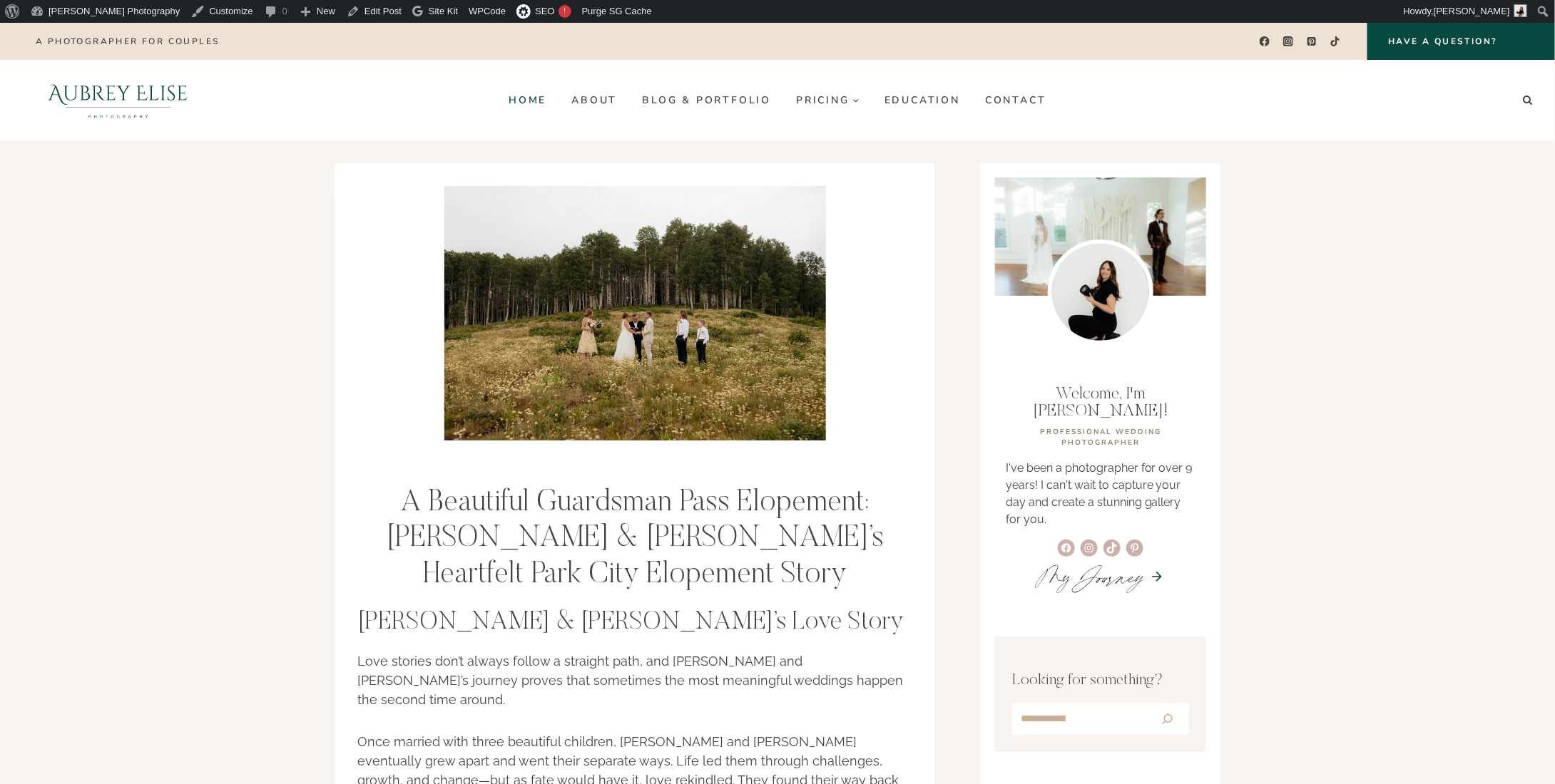
click at [534, 95] on link "Home" at bounding box center [528, 100] width 63 height 23
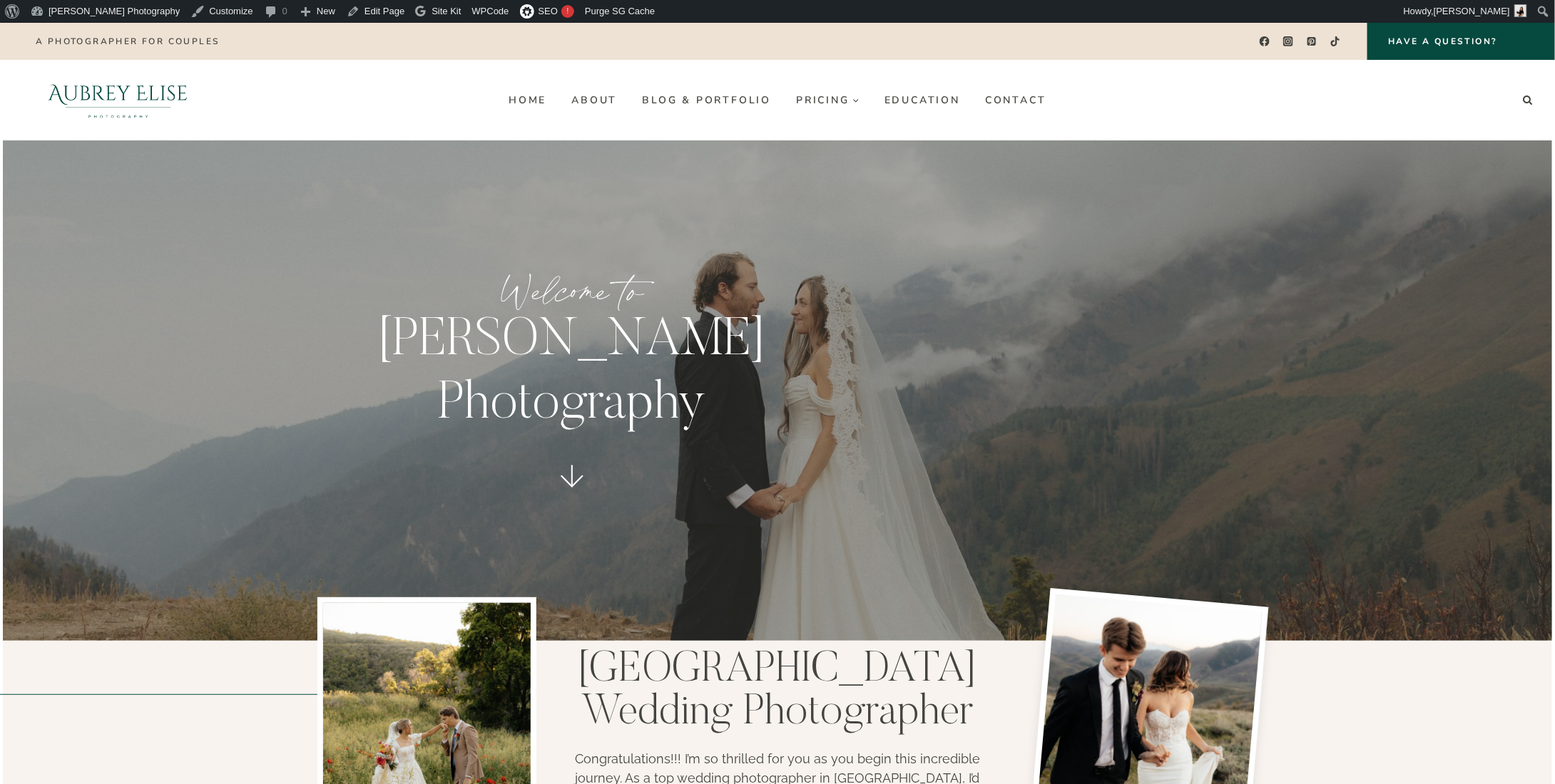
scroll to position [666, 0]
